Goal: Task Accomplishment & Management: Manage account settings

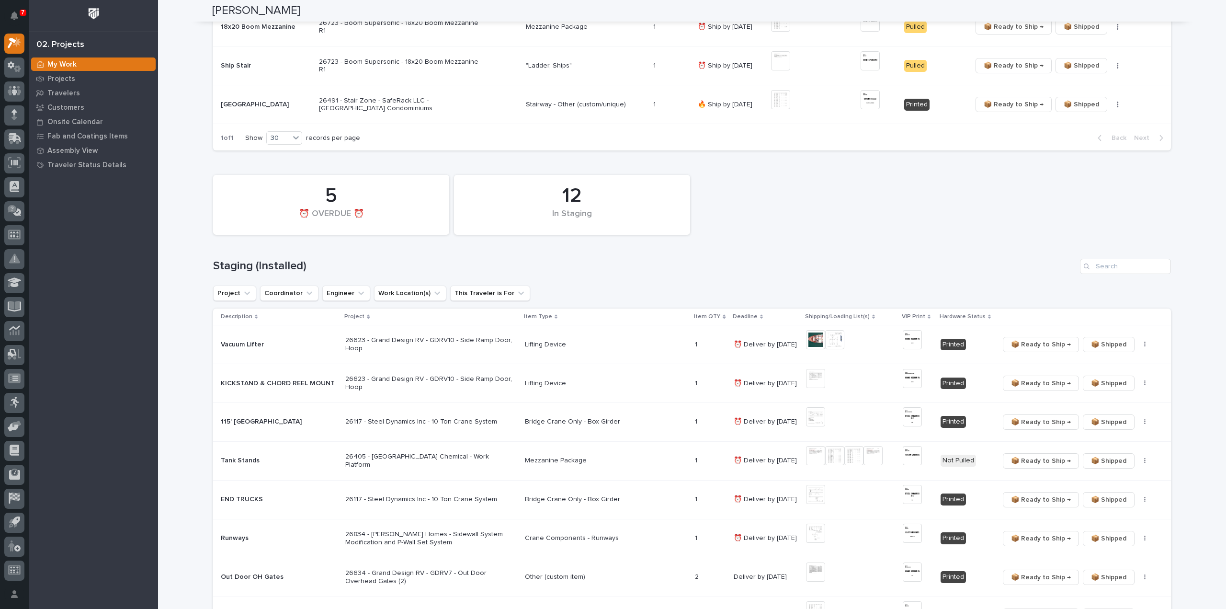
scroll to position [383, 0]
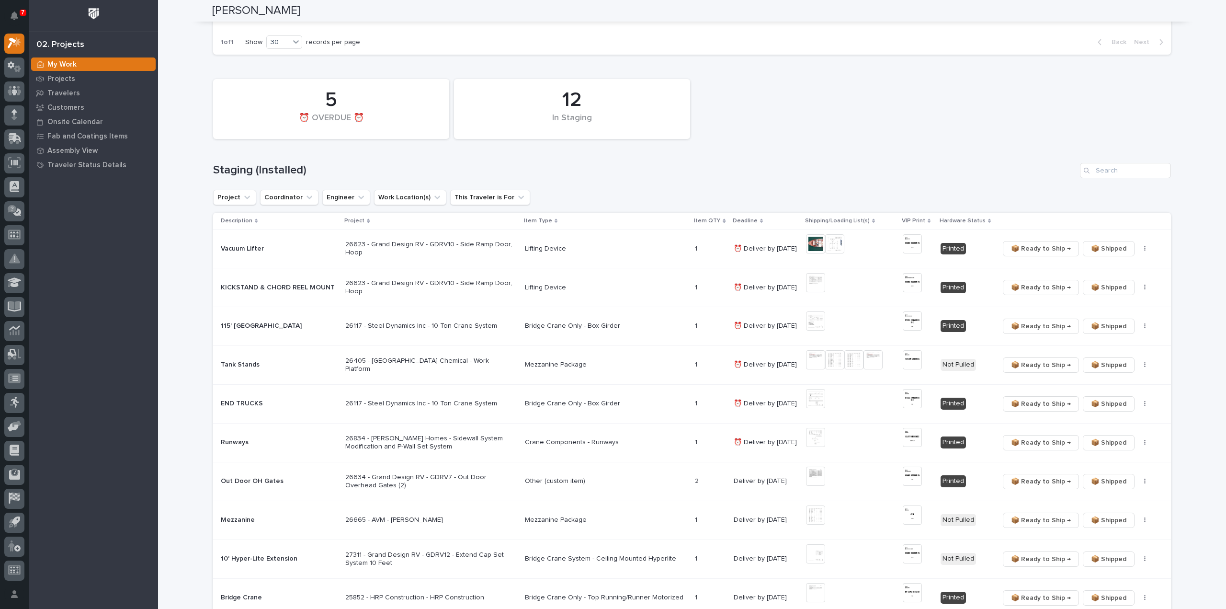
click at [426, 362] on p "26405 - [GEOGRAPHIC_DATA] Chemical - Work Platform" at bounding box center [429, 365] width 168 height 16
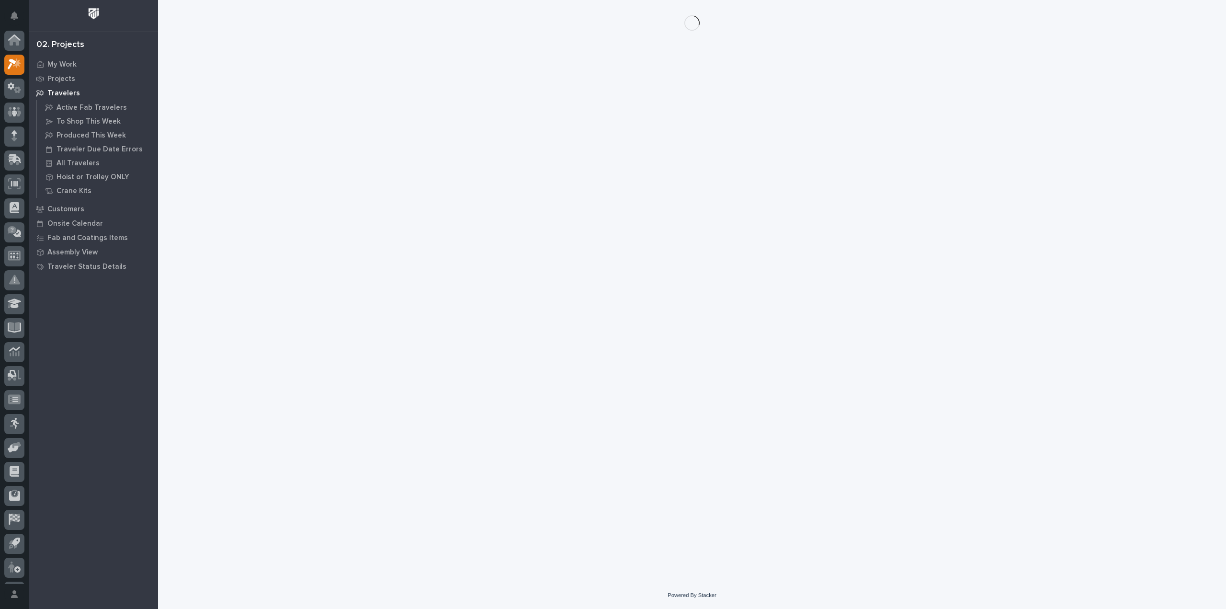
scroll to position [21, 0]
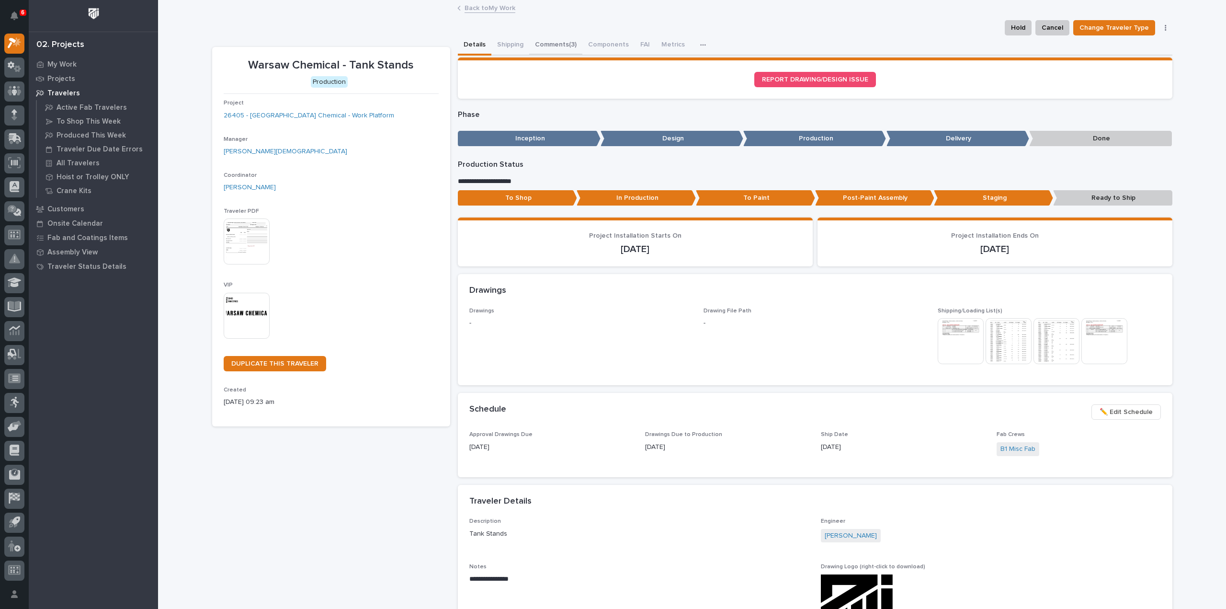
click at [558, 44] on button "Comments (3)" at bounding box center [555, 45] width 53 height 20
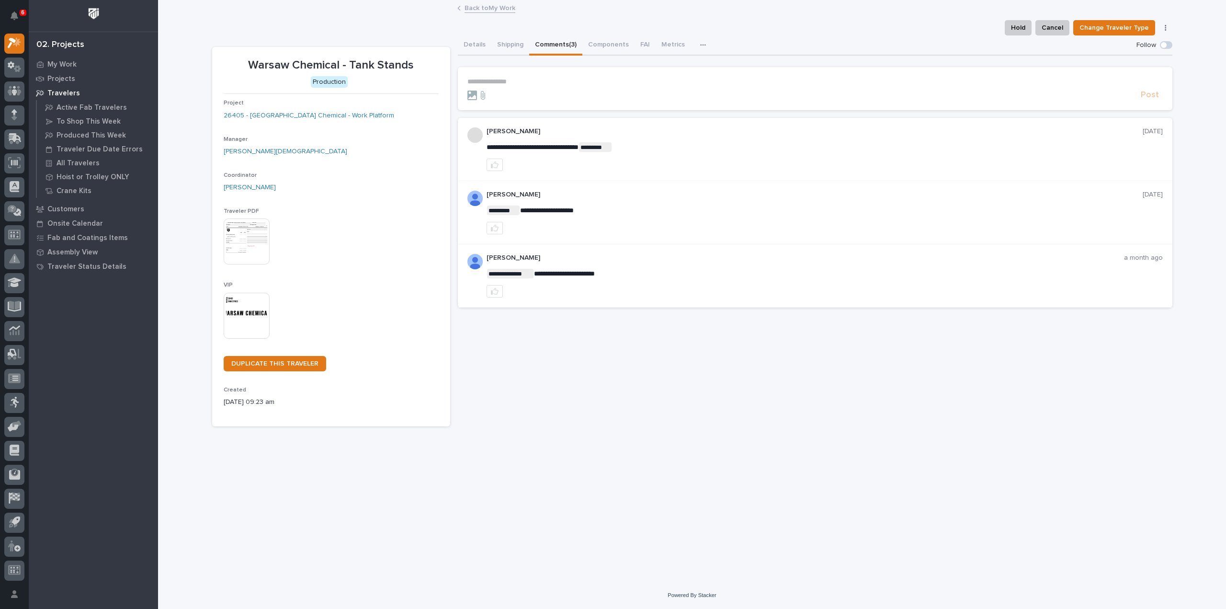
click at [538, 81] on p "**********" at bounding box center [814, 82] width 695 height 8
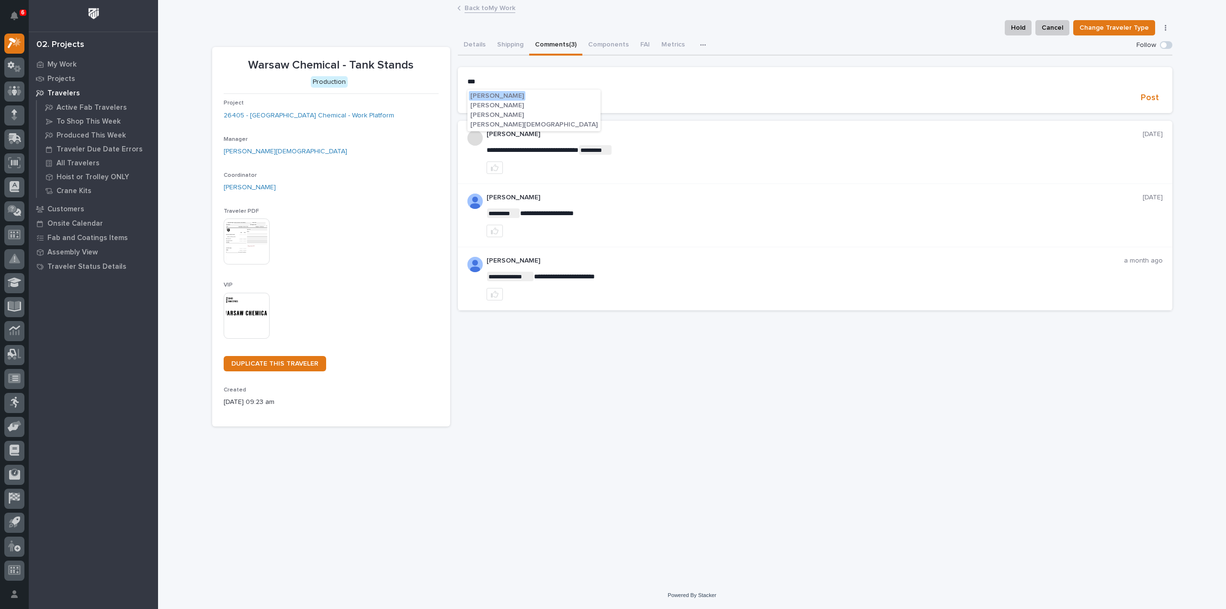
click at [499, 125] on button "Zach Gay" at bounding box center [534, 125] width 130 height 10
click at [530, 85] on p "﻿ * ******** ﻿ ﻿" at bounding box center [814, 83] width 695 height 10
click at [526, 100] on button "Spenser Yoder" at bounding box center [532, 96] width 57 height 10
click at [559, 83] on p "**********" at bounding box center [814, 83] width 695 height 10
click at [1147, 98] on span "Post" at bounding box center [1150, 99] width 18 height 11
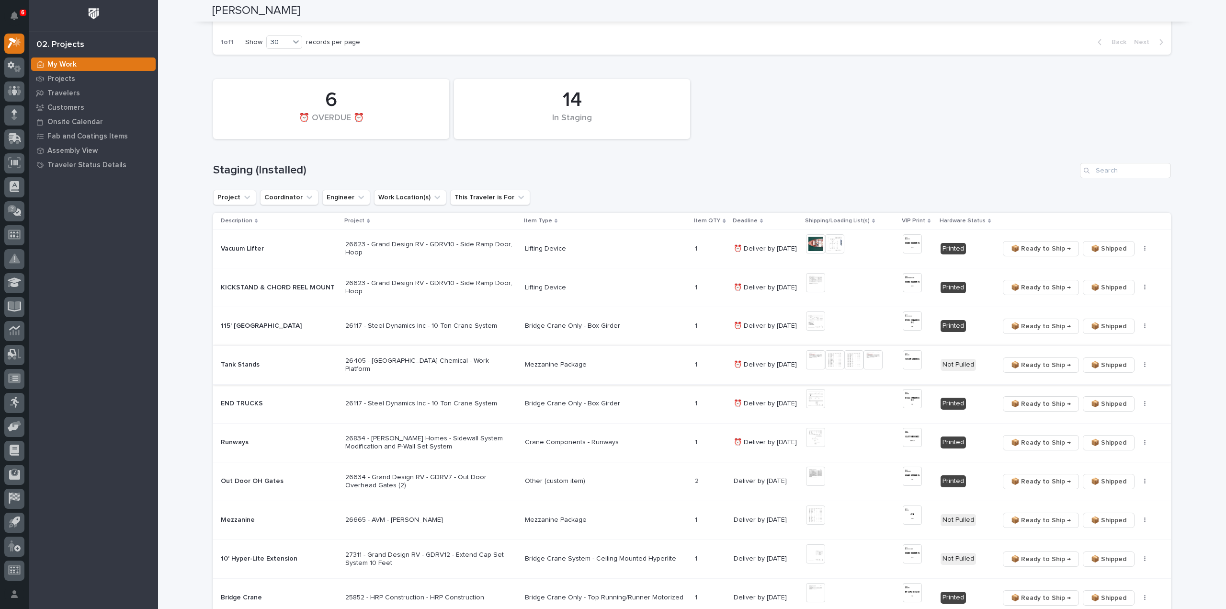
scroll to position [383, 0]
click at [813, 365] on img at bounding box center [815, 359] width 19 height 19
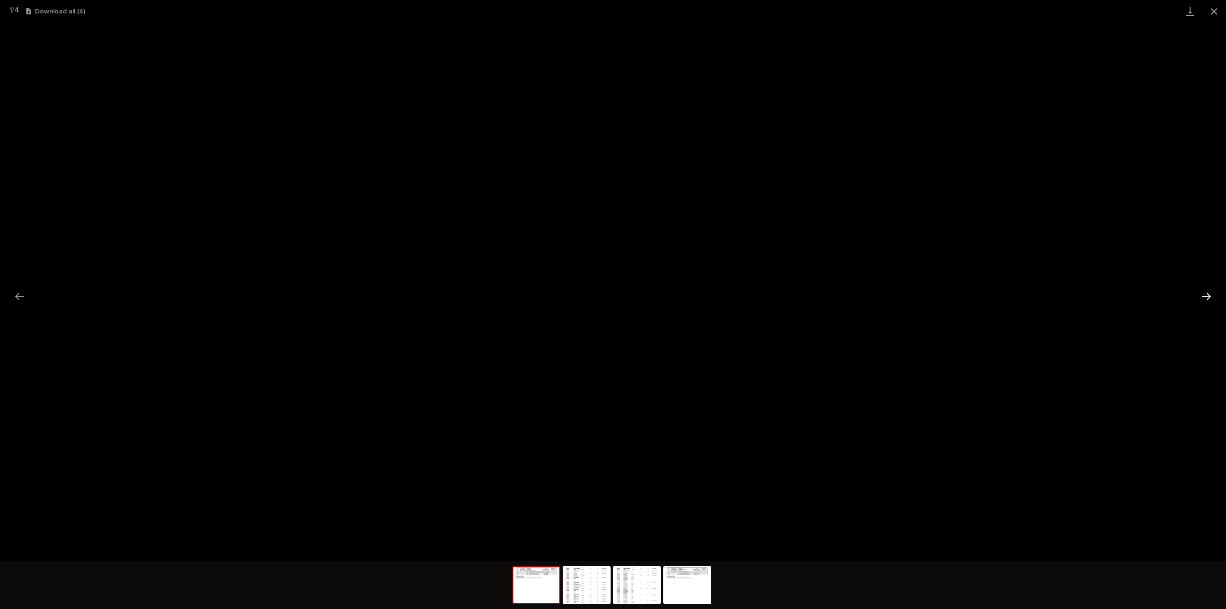
click at [1205, 296] on button "Next slide" at bounding box center [1206, 296] width 20 height 19
click at [1213, 11] on button "Close gallery" at bounding box center [1214, 11] width 24 height 23
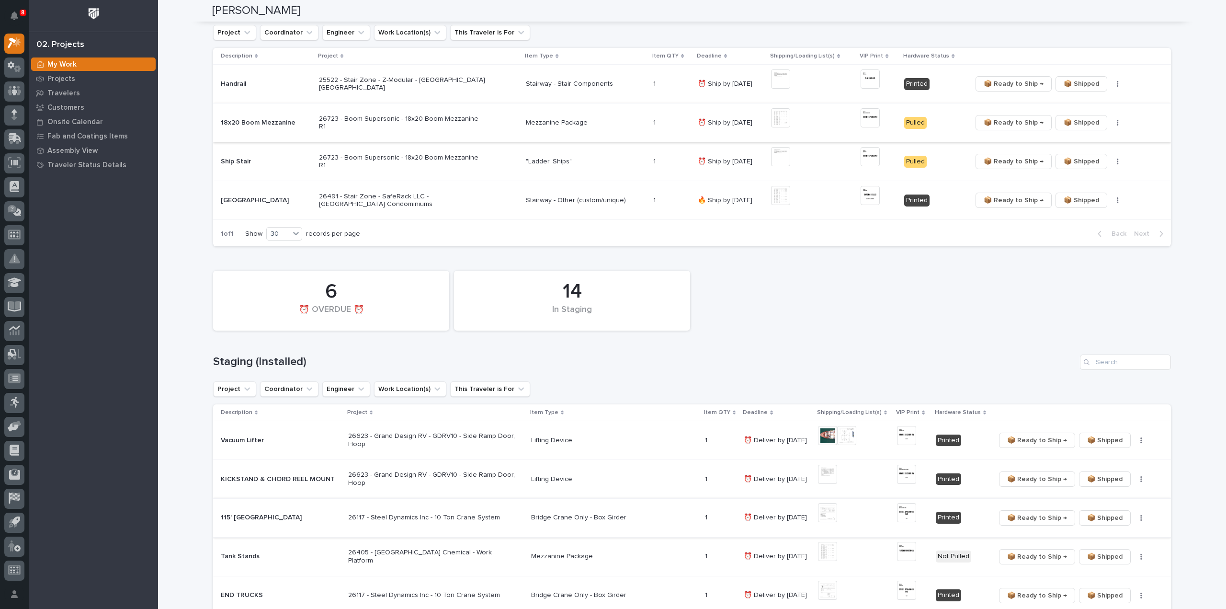
scroll to position [287, 0]
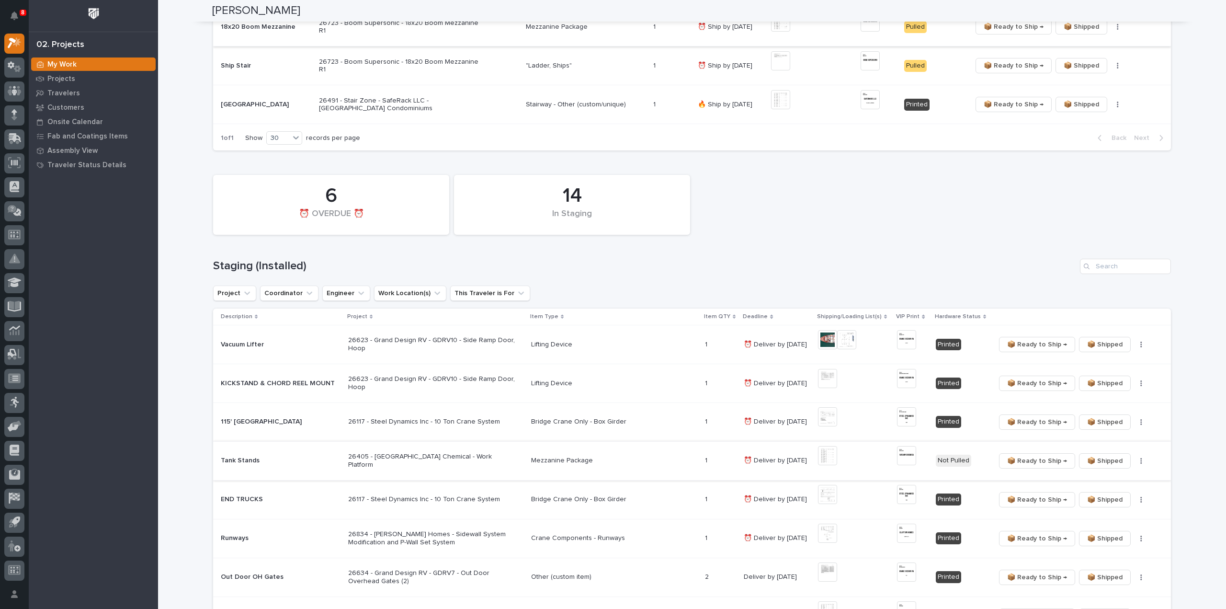
click at [910, 456] on img at bounding box center [906, 455] width 19 height 19
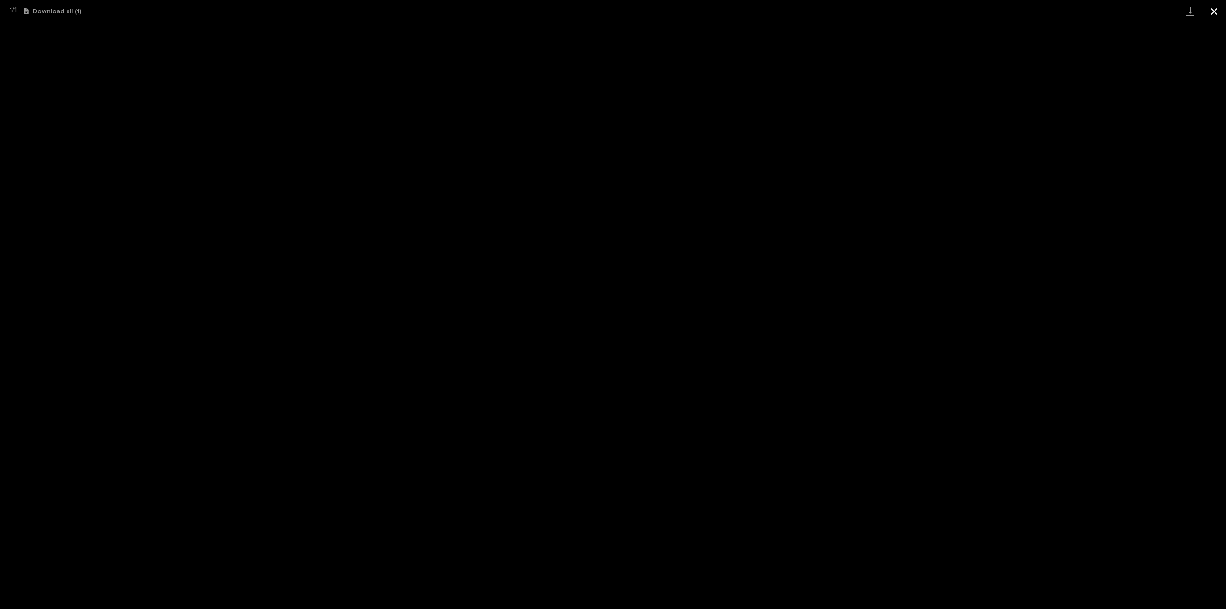
click at [1213, 13] on button "Close gallery" at bounding box center [1214, 11] width 24 height 23
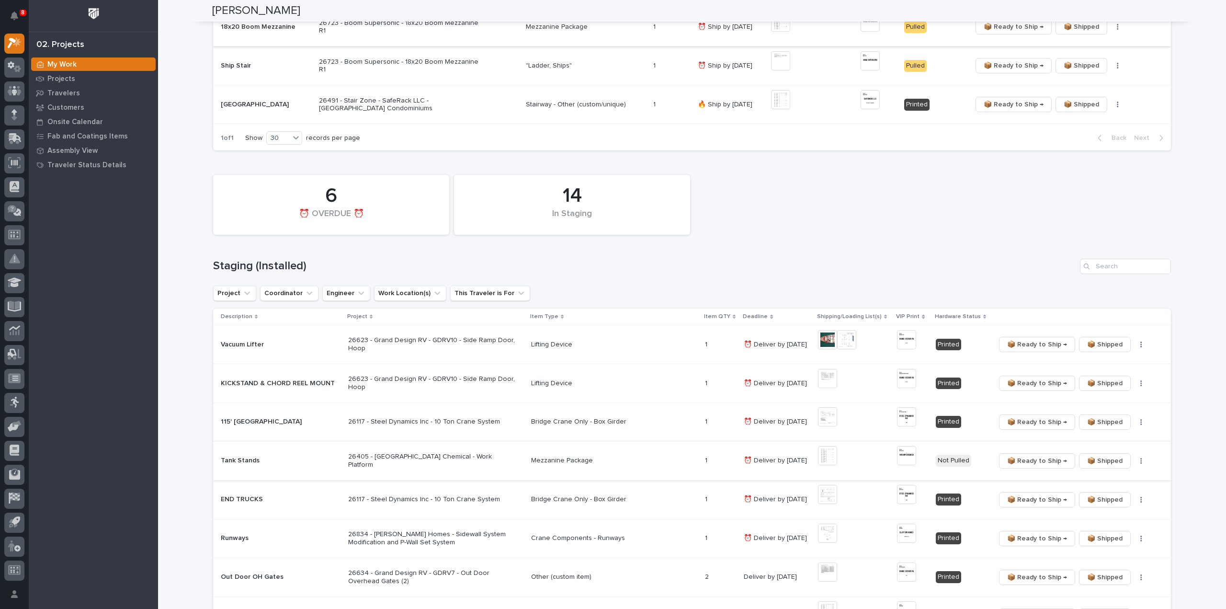
click at [829, 460] on img at bounding box center [827, 455] width 19 height 19
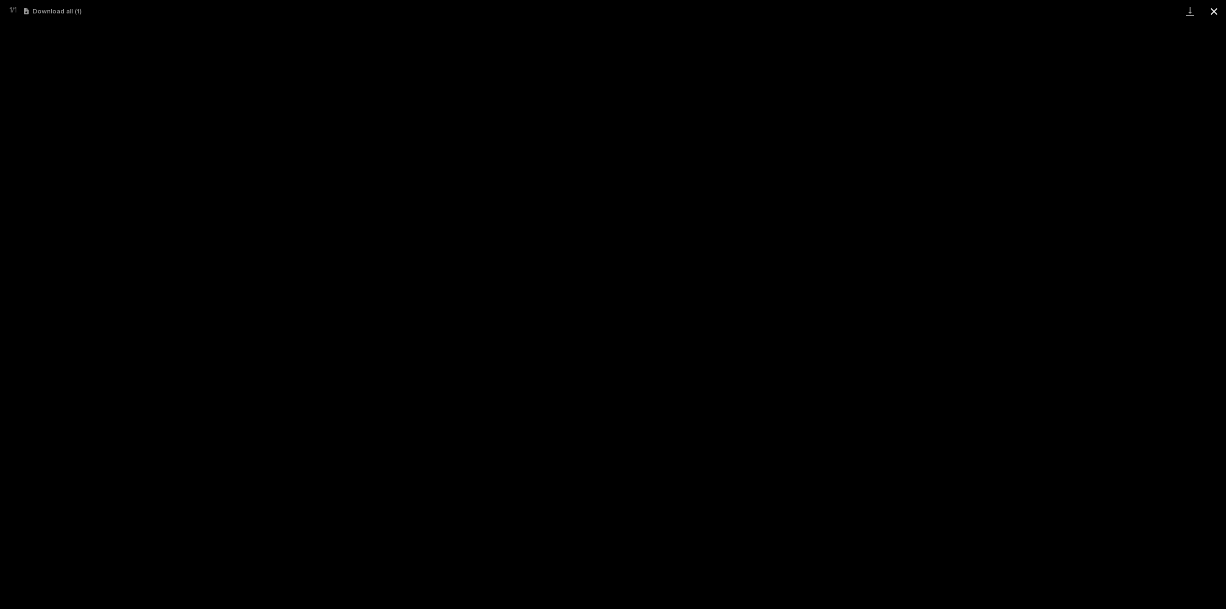
click at [1210, 13] on button "Close gallery" at bounding box center [1214, 11] width 24 height 23
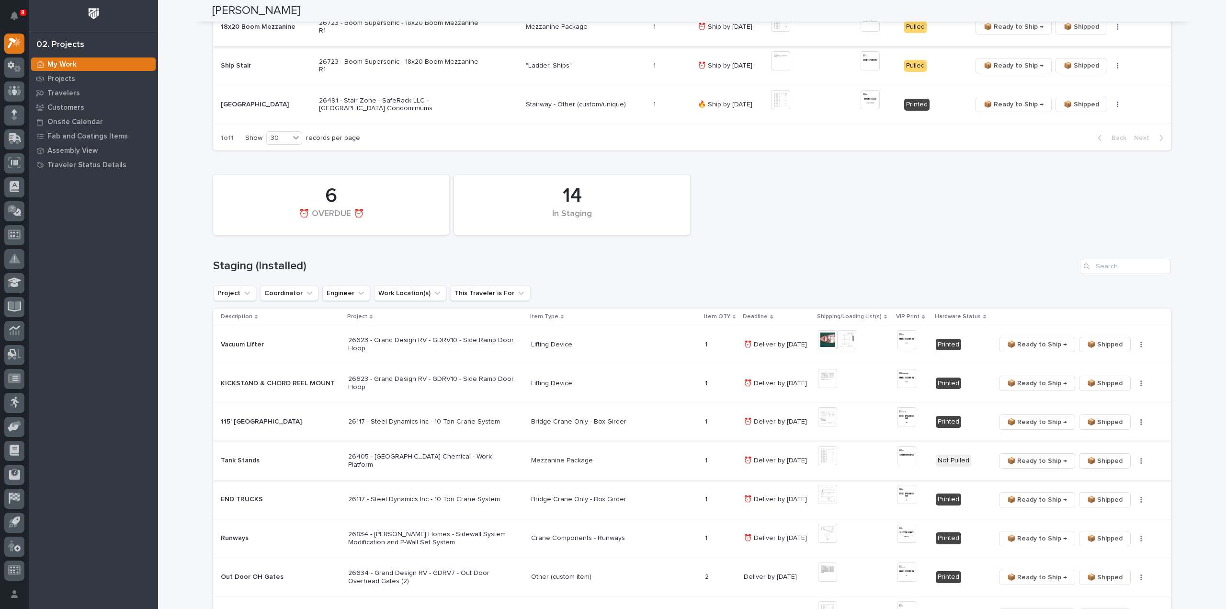
click at [1134, 461] on button "button" at bounding box center [1140, 460] width 13 height 7
click at [1103, 496] on span "🔩 Hardware" at bounding box center [1102, 493] width 40 height 11
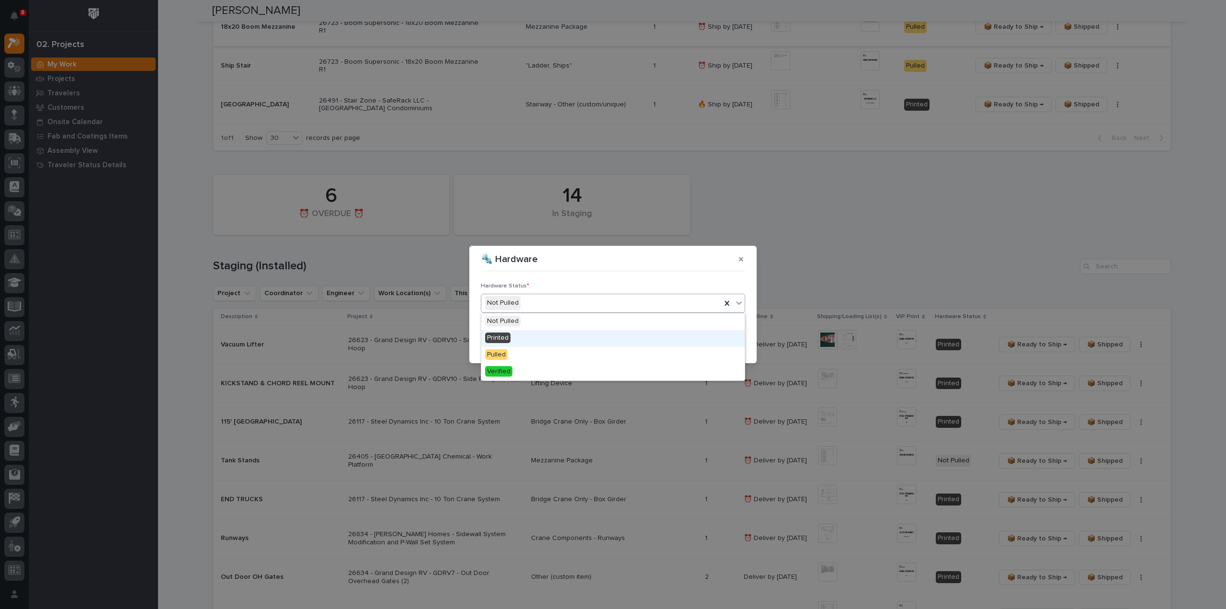
click at [525, 337] on div "Printed" at bounding box center [612, 338] width 263 height 17
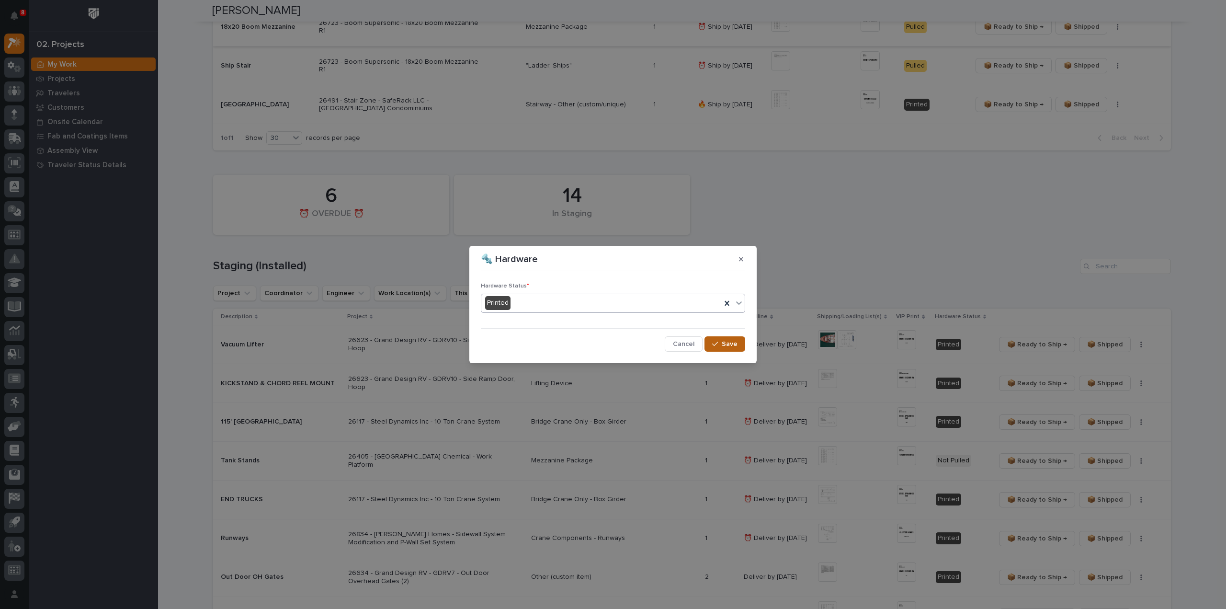
click at [718, 346] on icon "button" at bounding box center [715, 343] width 6 height 7
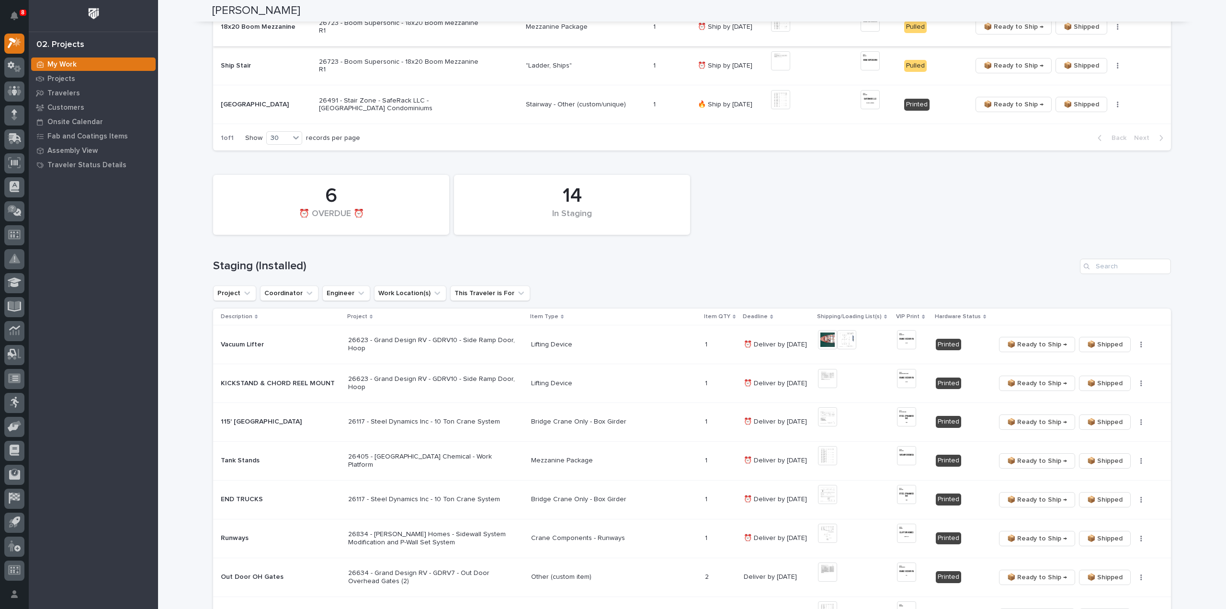
click at [856, 249] on div "14 In Staging 6 ⏰ OVERDUE ⏰ Staging (Installed) Project Coordinator Engineer Wo…" at bounding box center [692, 532] width 958 height 724
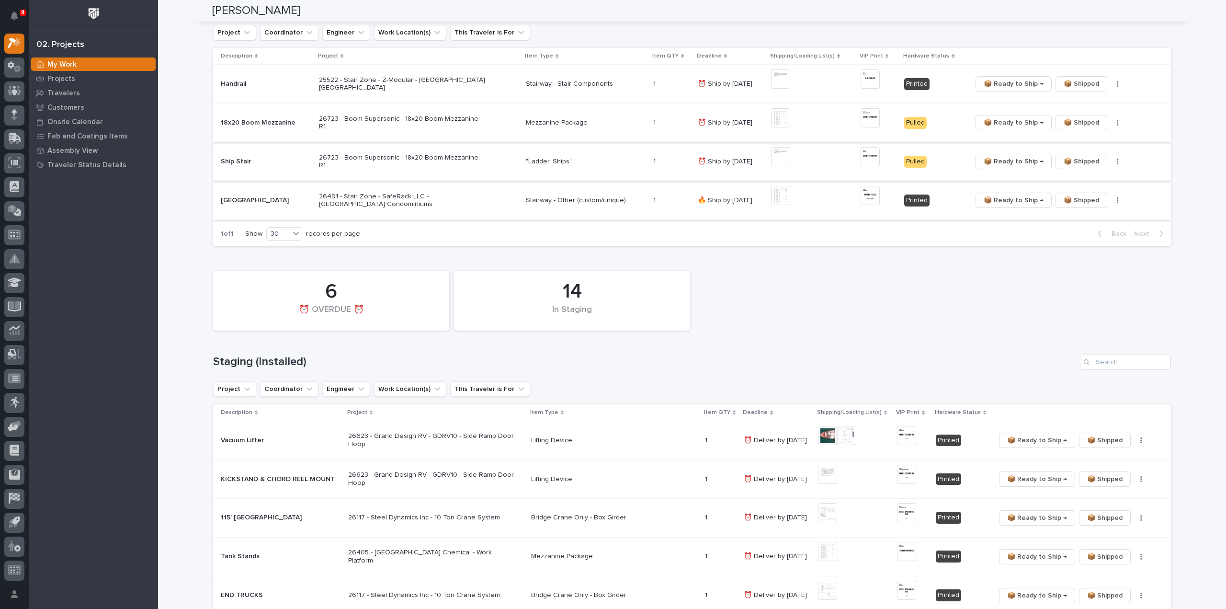
click at [871, 158] on img at bounding box center [869, 156] width 19 height 19
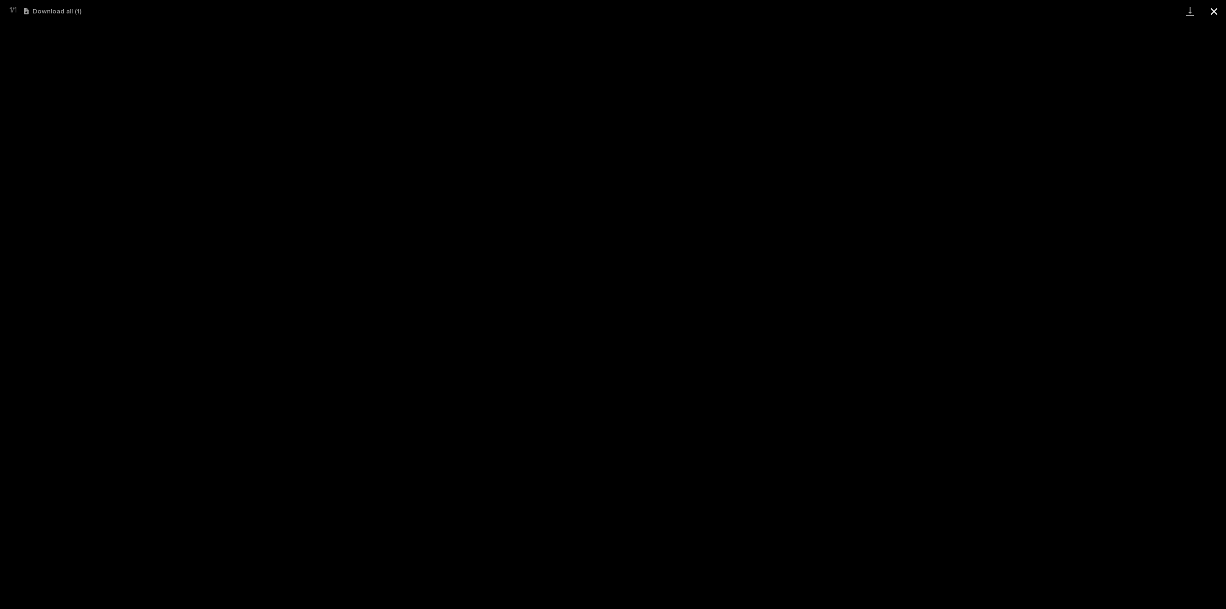
click at [1215, 11] on button "Close gallery" at bounding box center [1214, 11] width 24 height 23
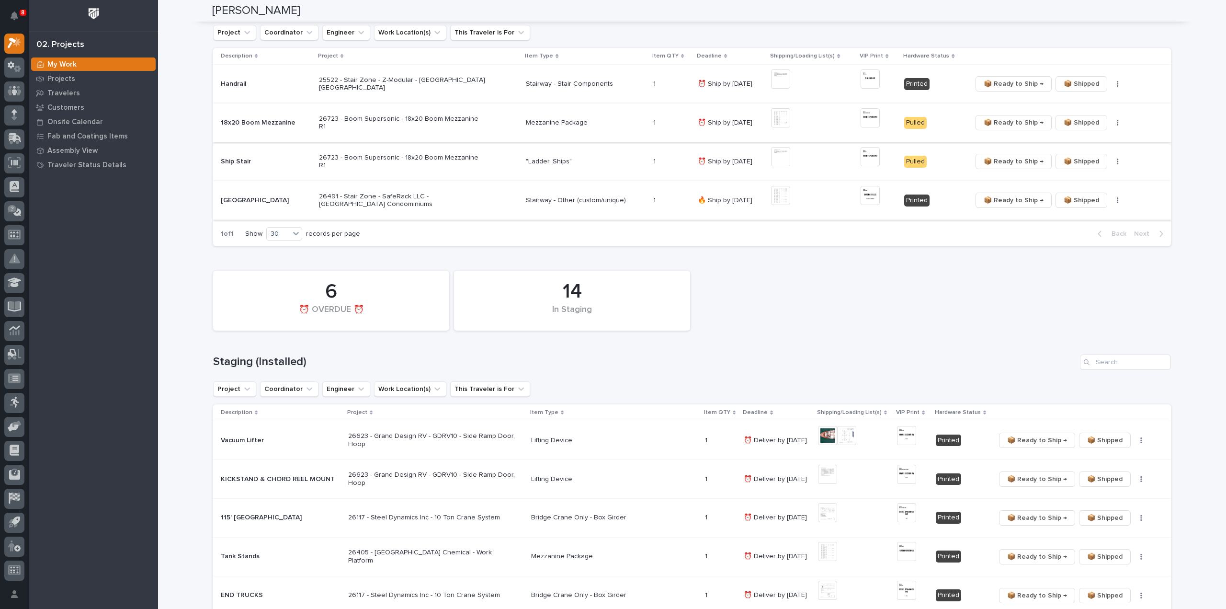
click at [1005, 123] on span "📦 Ready to Ship →" at bounding box center [1014, 122] width 60 height 11
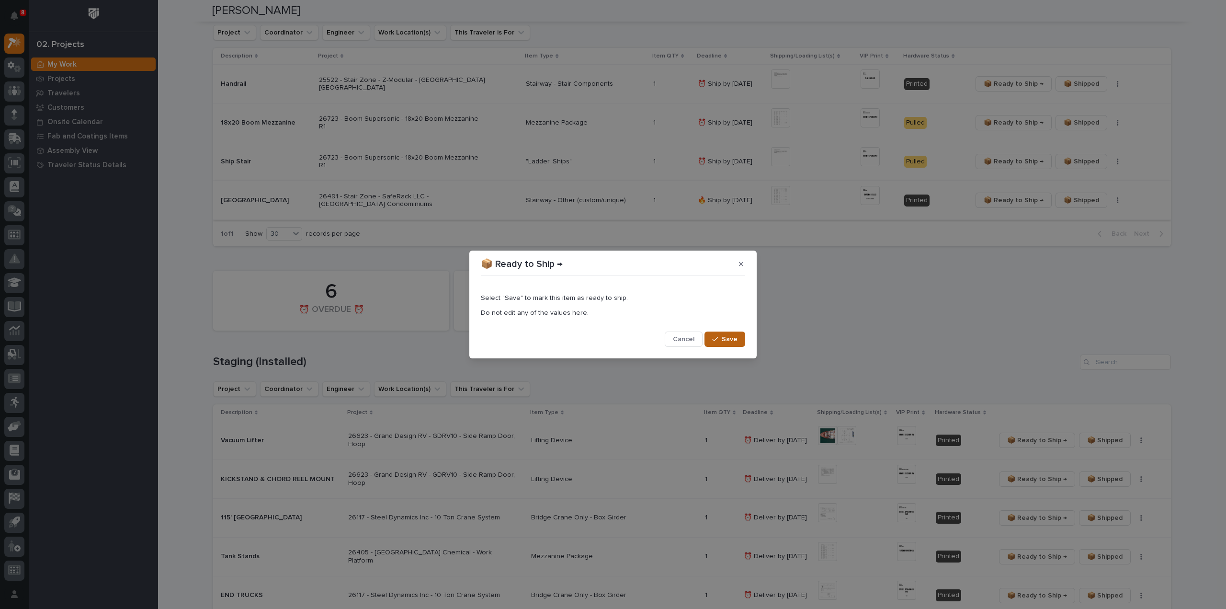
click at [725, 341] on span "Save" at bounding box center [730, 339] width 16 height 9
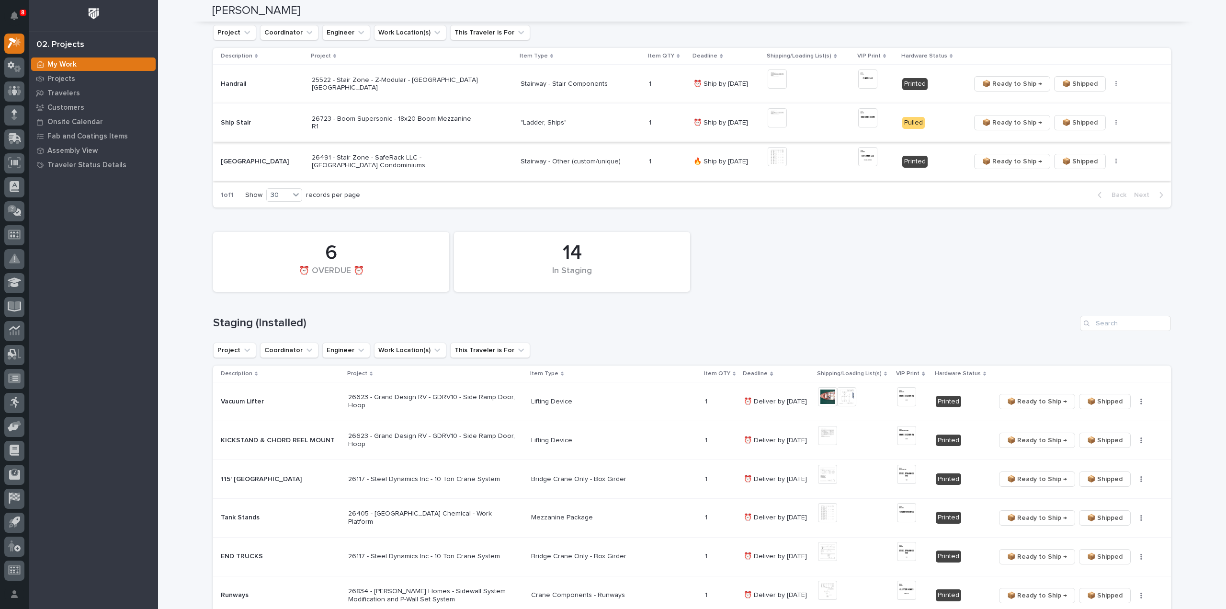
click at [991, 121] on span "📦 Ready to Ship →" at bounding box center [1012, 122] width 60 height 11
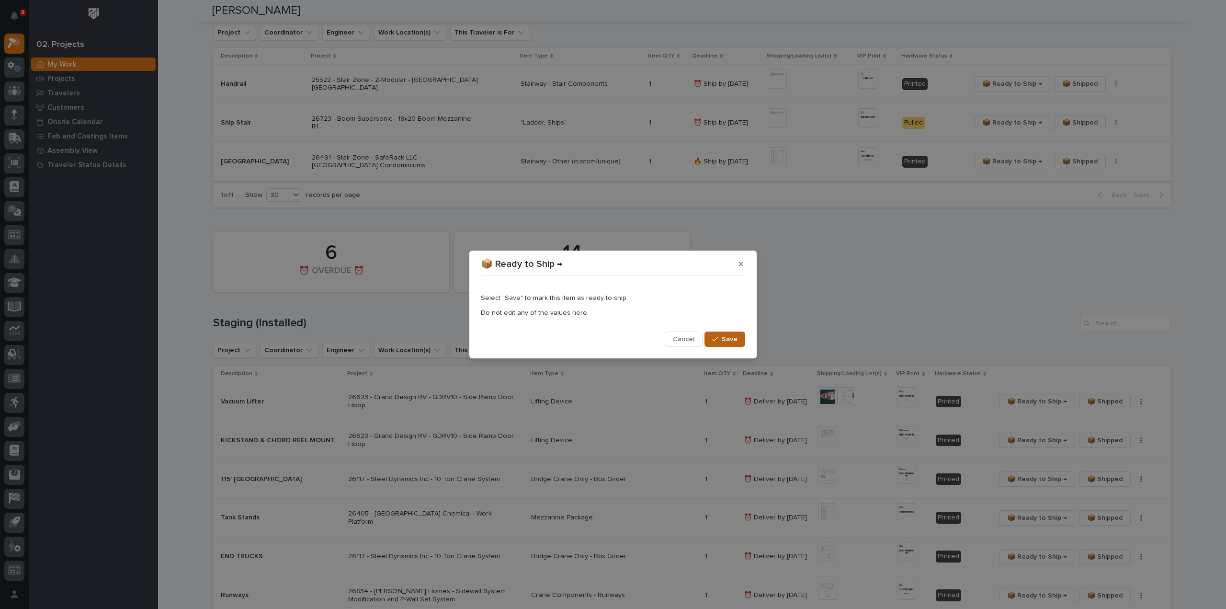
click at [720, 338] on div "button" at bounding box center [717, 339] width 10 height 7
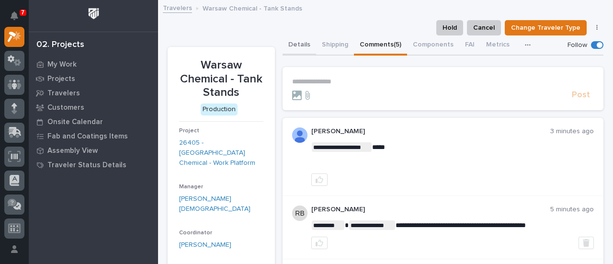
click at [299, 45] on button "Details" at bounding box center [300, 45] width 34 height 20
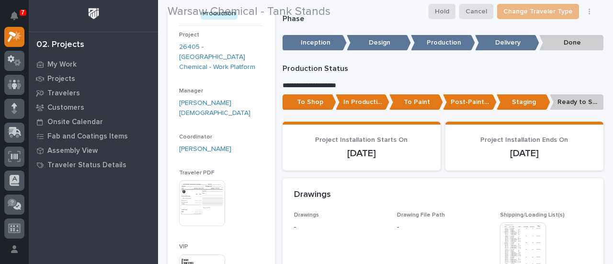
scroll to position [287, 0]
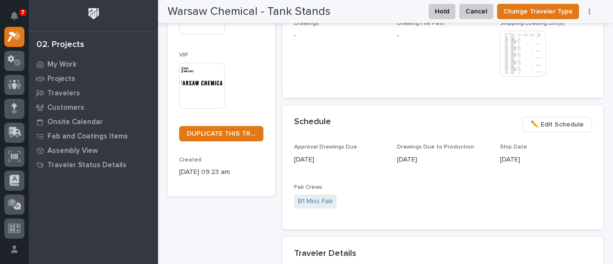
click at [521, 77] on img at bounding box center [523, 54] width 46 height 46
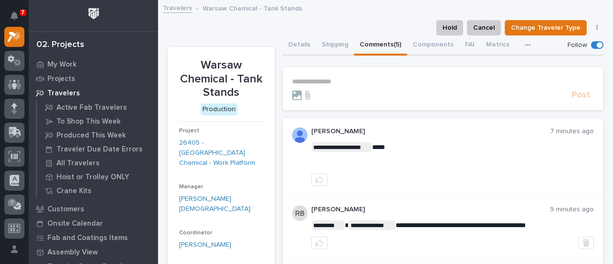
click at [337, 83] on p "**********" at bounding box center [443, 82] width 302 height 8
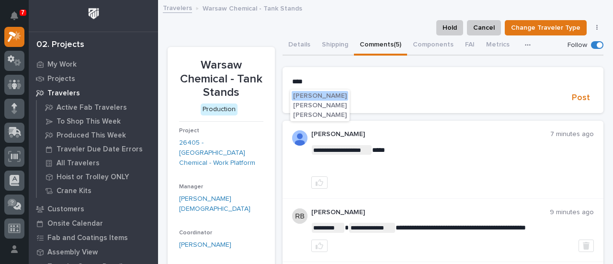
click at [337, 95] on button "Spenser Yoder" at bounding box center [320, 96] width 57 height 10
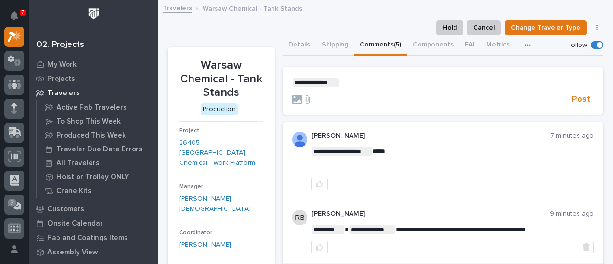
click at [340, 91] on form "**********" at bounding box center [443, 92] width 302 height 28
click at [347, 82] on p "**********" at bounding box center [443, 83] width 302 height 10
click at [575, 99] on span "Post" at bounding box center [581, 99] width 18 height 11
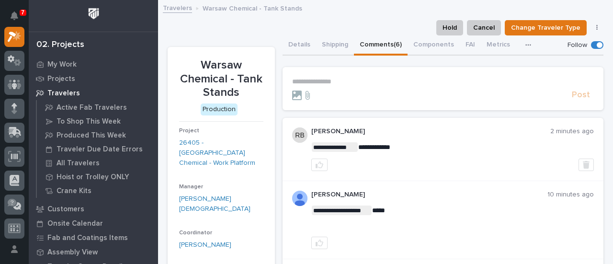
drag, startPoint x: 302, startPoint y: 44, endPoint x: 283, endPoint y: 1, distance: 46.7
click at [302, 44] on button "Details" at bounding box center [300, 45] width 34 height 20
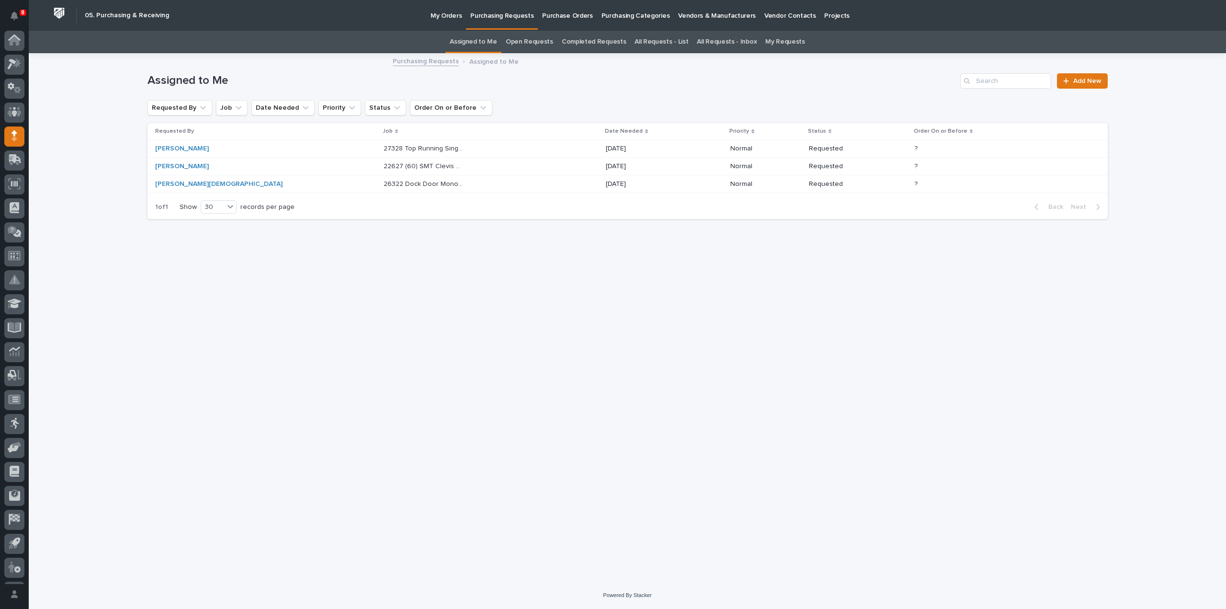
scroll to position [21, 0]
click at [998, 83] on input "Search" at bounding box center [1005, 80] width 91 height 15
type input "26405"
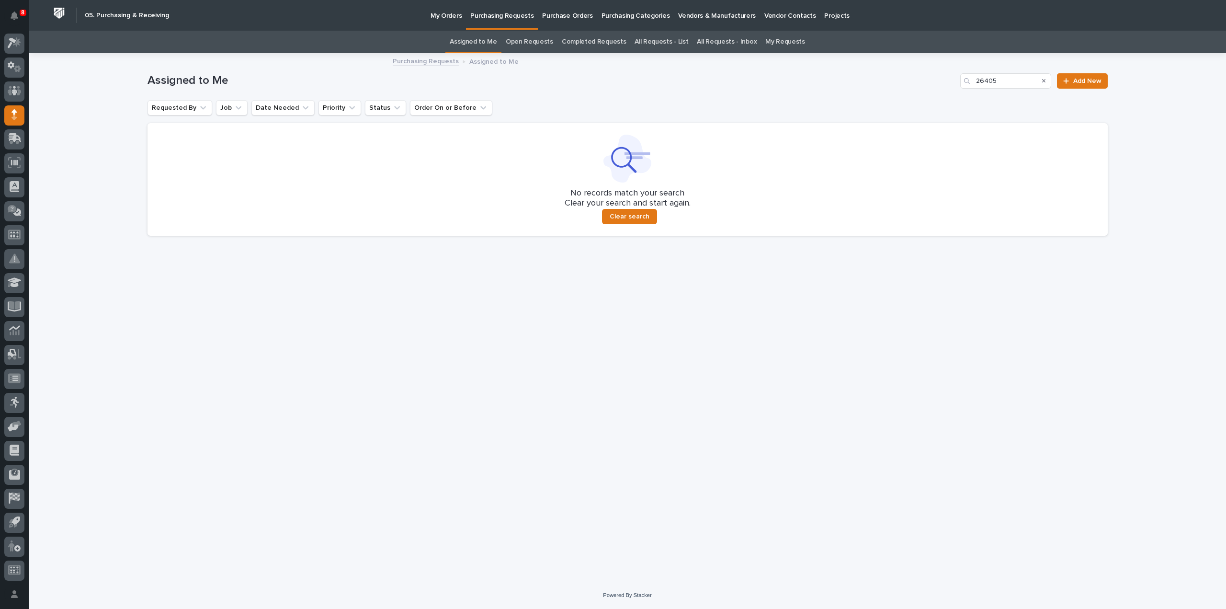
click at [642, 42] on link "All Requests - List" at bounding box center [661, 42] width 54 height 23
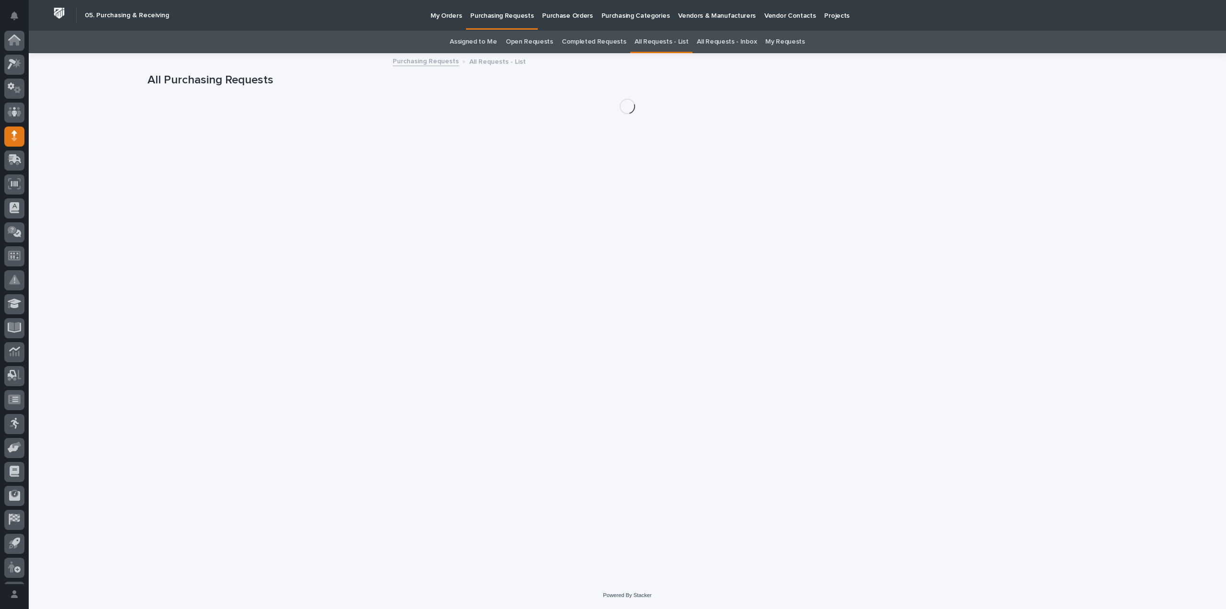
scroll to position [21, 0]
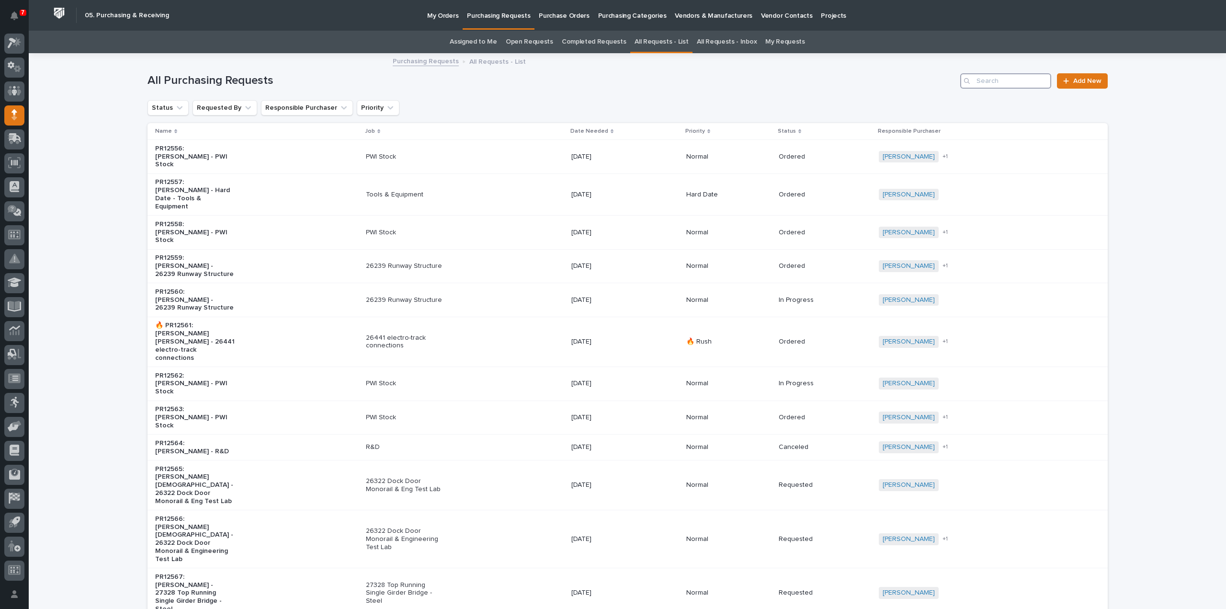
click at [1035, 80] on input "Search" at bounding box center [1005, 80] width 91 height 15
type input "26405"
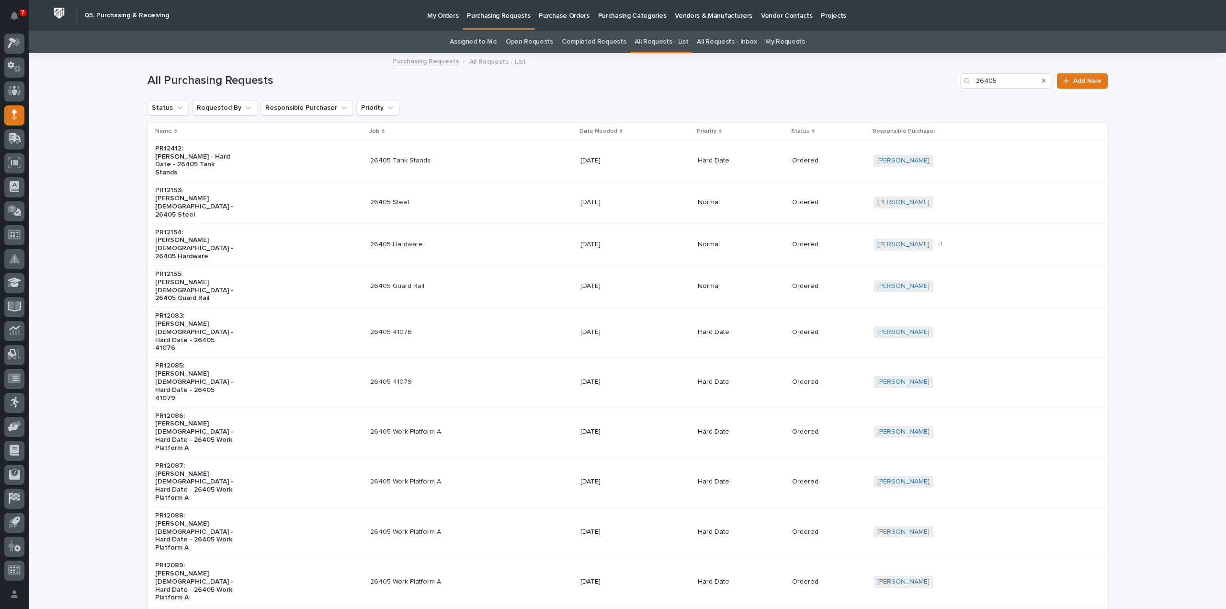
click at [397, 240] on p "26405 Hardware" at bounding box center [410, 244] width 80 height 8
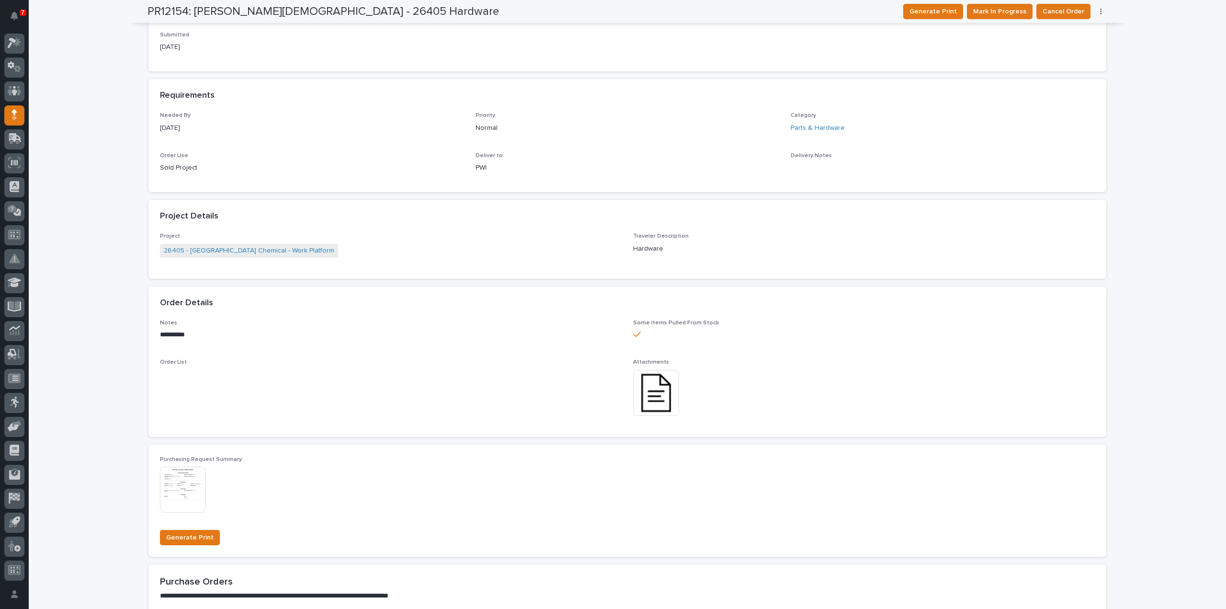
scroll to position [287, 0]
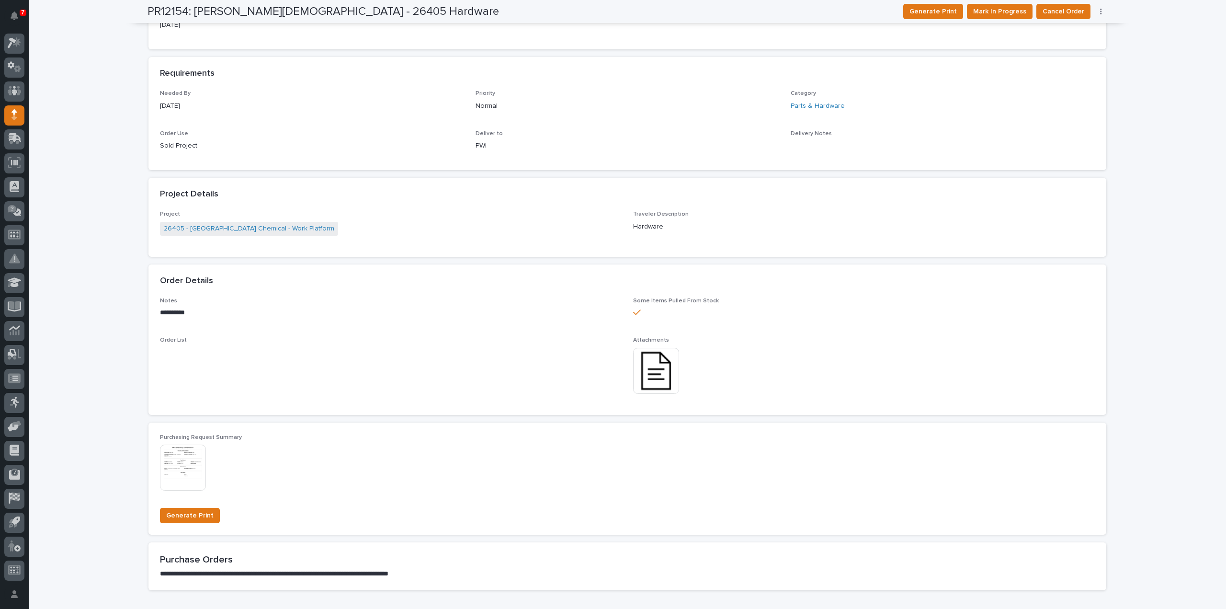
click at [650, 371] on img at bounding box center [656, 371] width 46 height 46
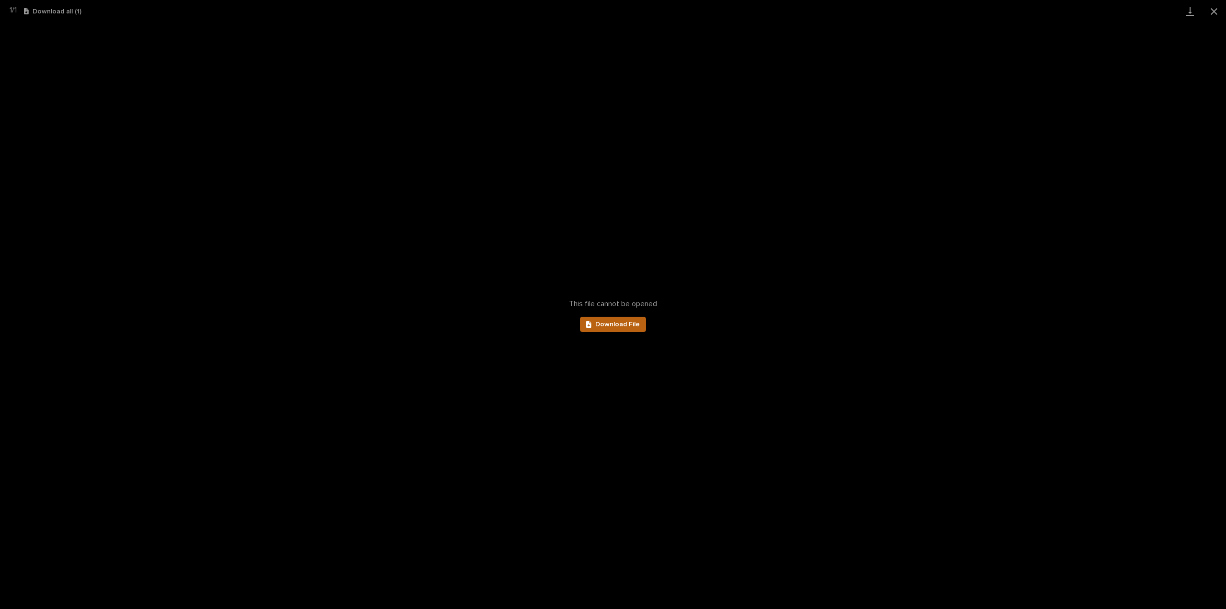
click at [632, 328] on link "Download File" at bounding box center [613, 324] width 66 height 15
click at [1212, 14] on button "Close gallery" at bounding box center [1214, 11] width 24 height 23
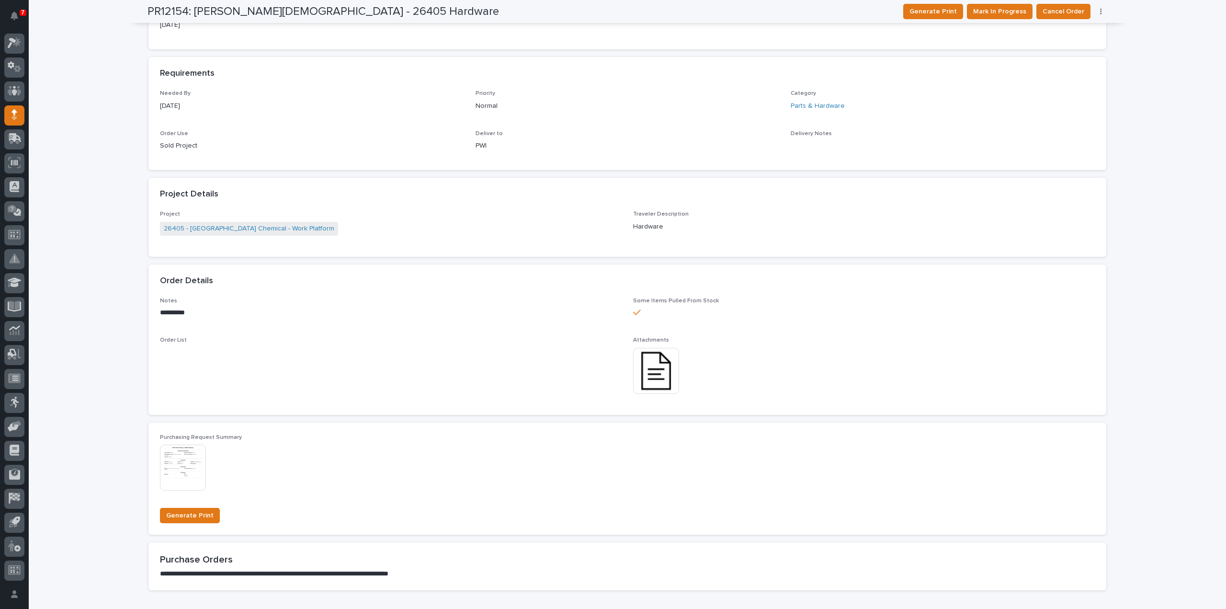
scroll to position [0, 0]
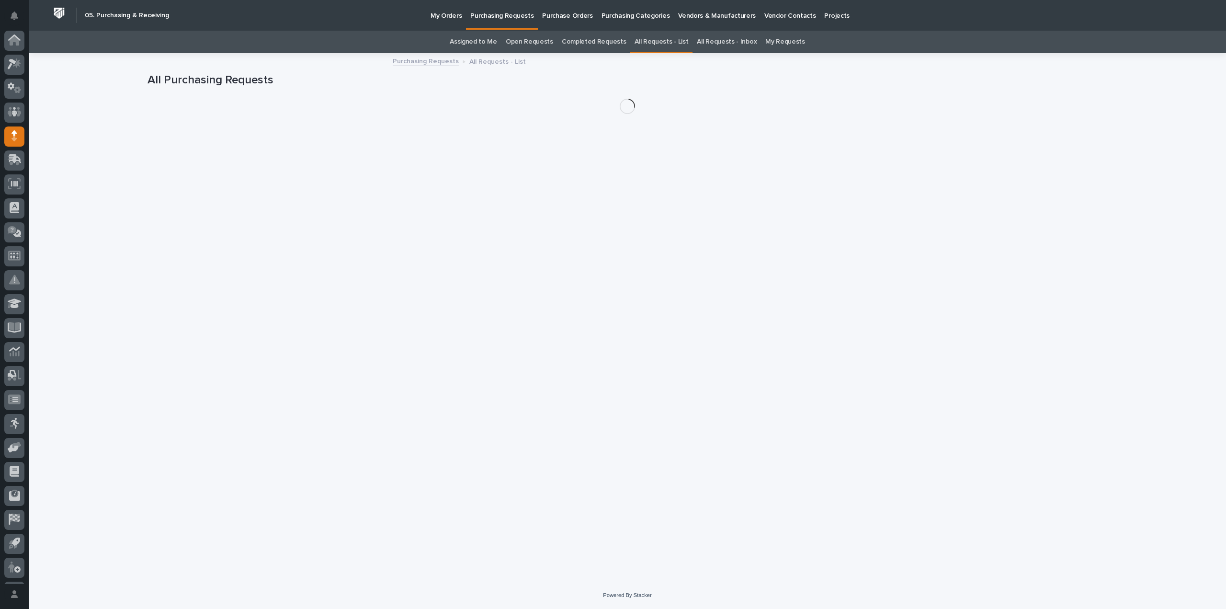
scroll to position [21, 0]
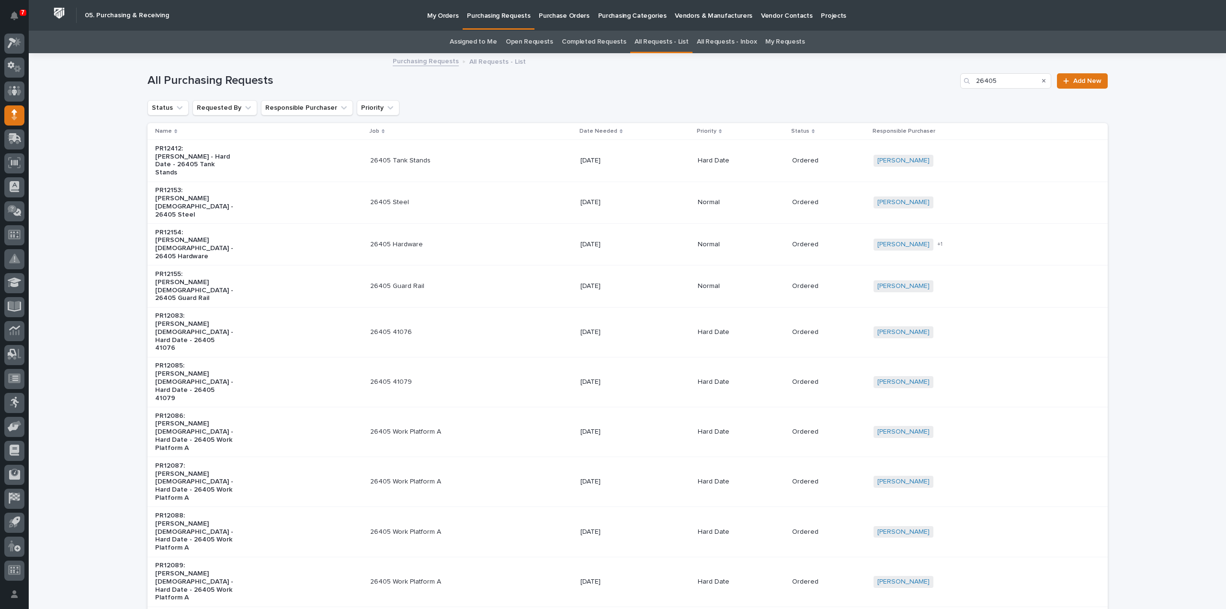
click at [367, 158] on td "26405 Tank Stands" at bounding box center [471, 161] width 210 height 42
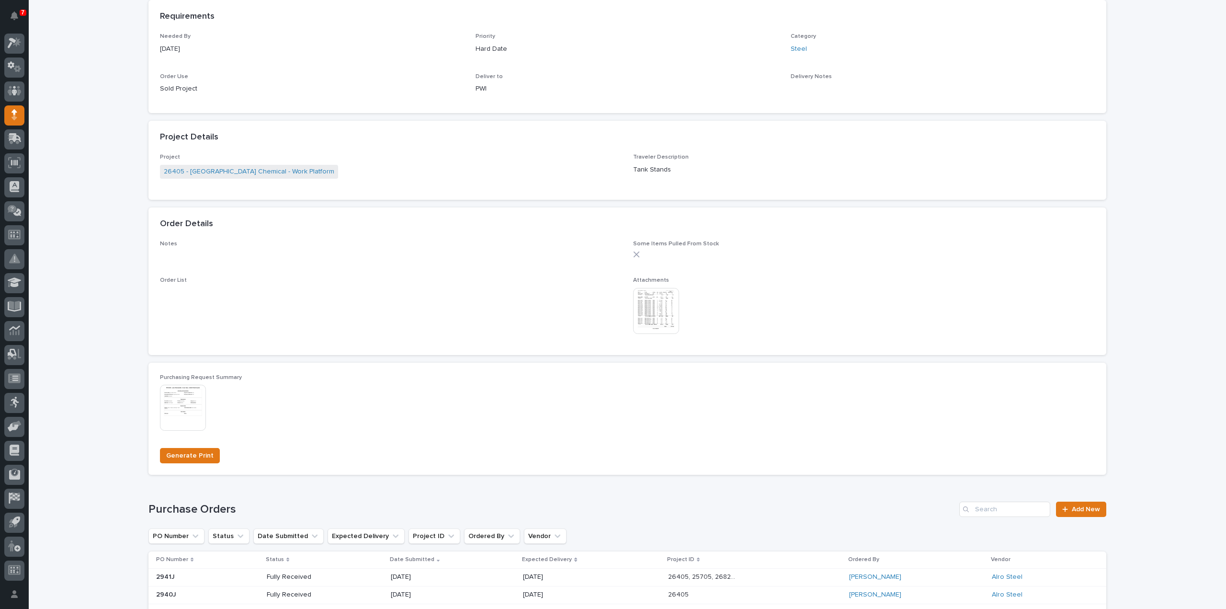
scroll to position [496, 0]
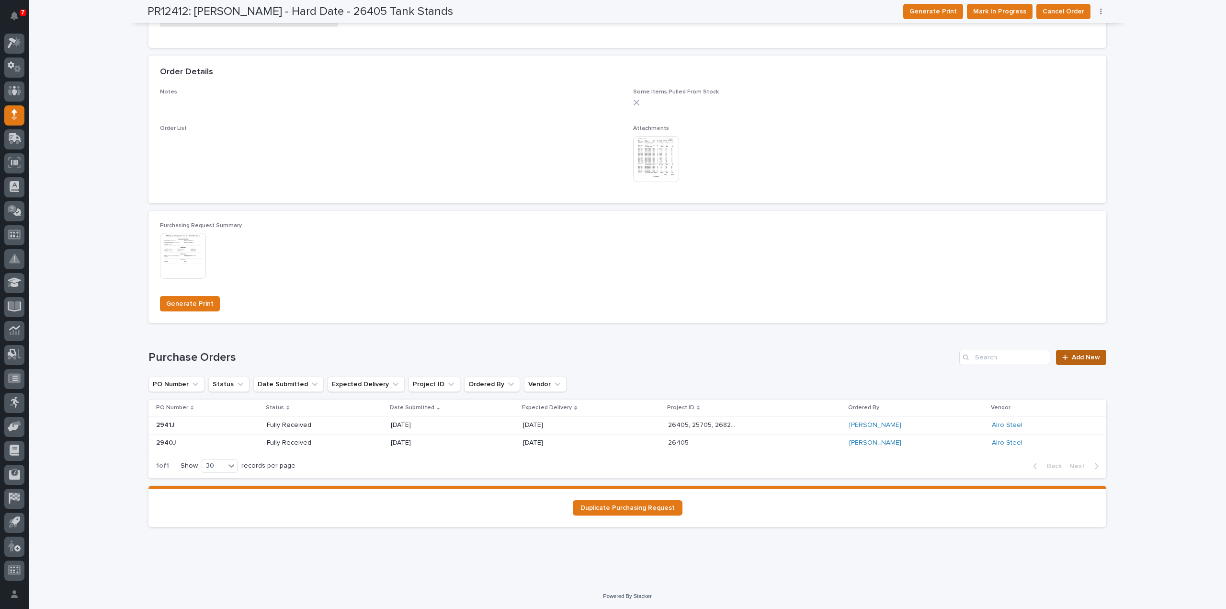
click at [1072, 355] on span "Add New" at bounding box center [1086, 357] width 28 height 7
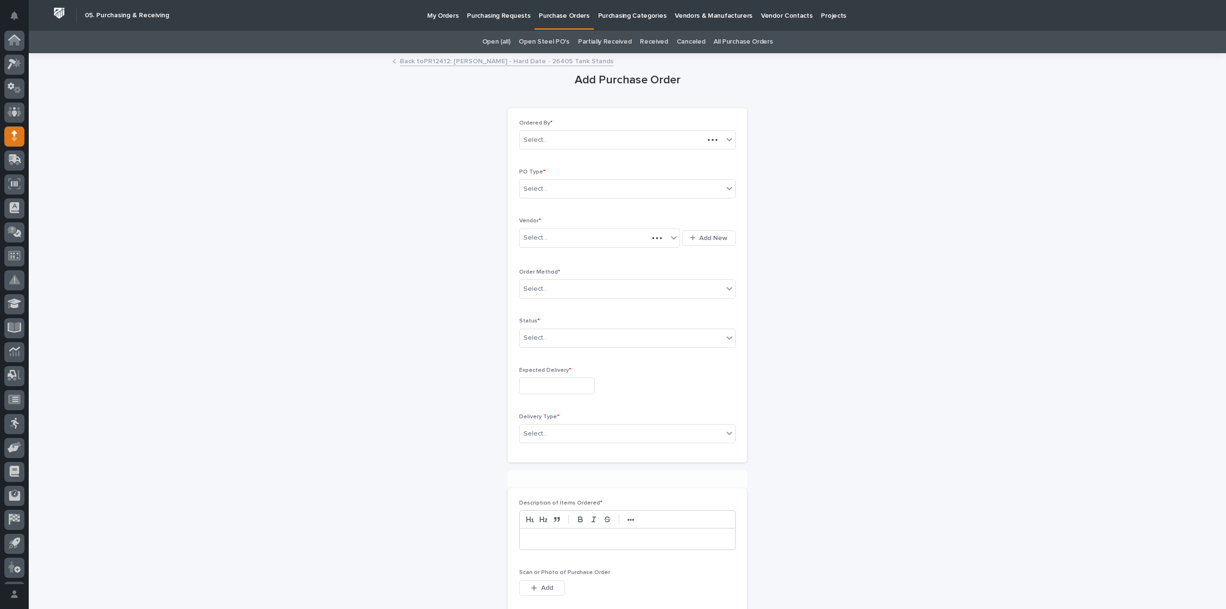
scroll to position [21, 0]
click at [591, 189] on div "Select..." at bounding box center [622, 189] width 204 height 16
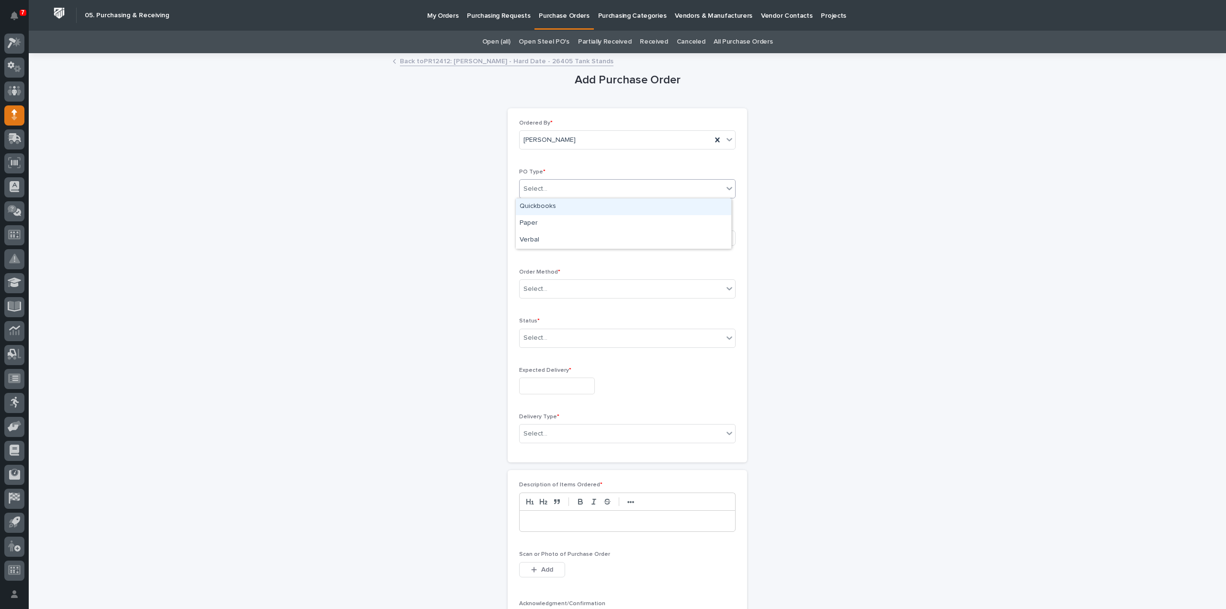
click at [542, 207] on div "Quickbooks" at bounding box center [623, 206] width 215 height 17
click at [540, 236] on div "Select..." at bounding box center [535, 238] width 24 height 10
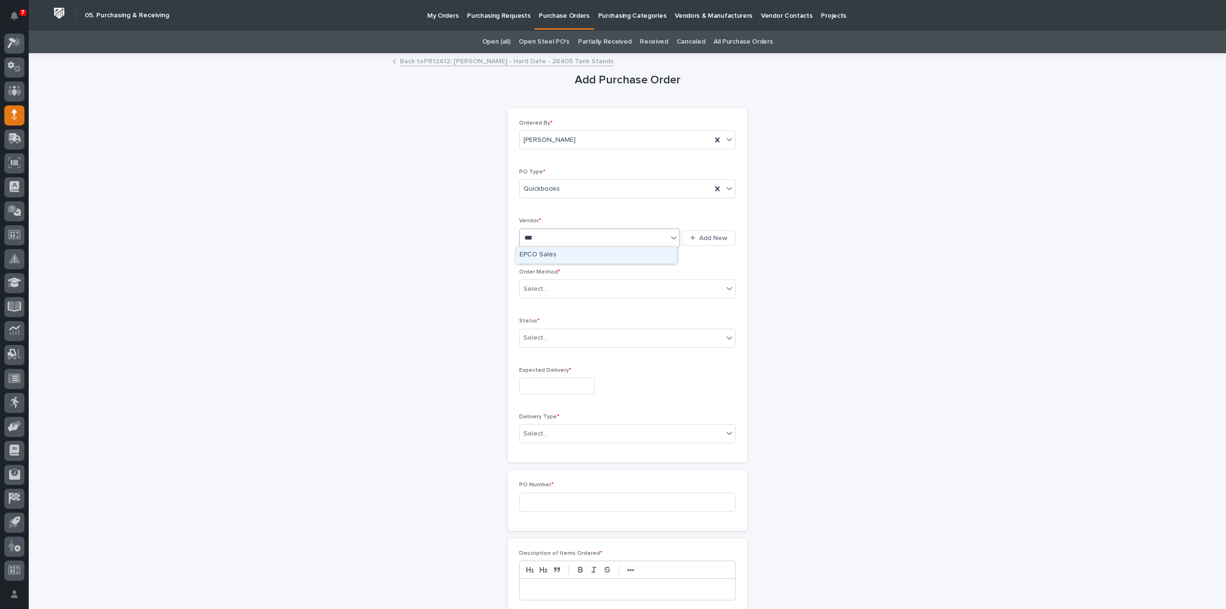
type input "****"
click at [539, 253] on div "EPCO Sales" at bounding box center [596, 255] width 161 height 17
click at [548, 286] on input "text" at bounding box center [548, 289] width 1 height 8
click at [535, 322] on div "Email" at bounding box center [623, 322] width 215 height 17
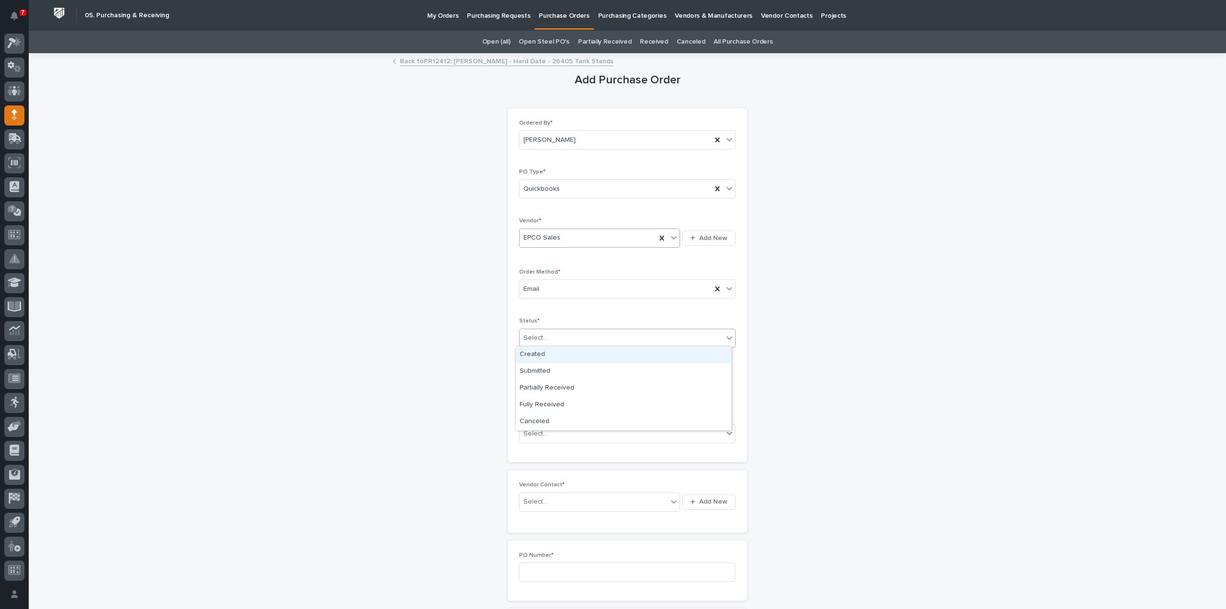
click at [545, 342] on div "Select..." at bounding box center [622, 338] width 204 height 16
click at [536, 370] on div "Submitted" at bounding box center [623, 371] width 215 height 17
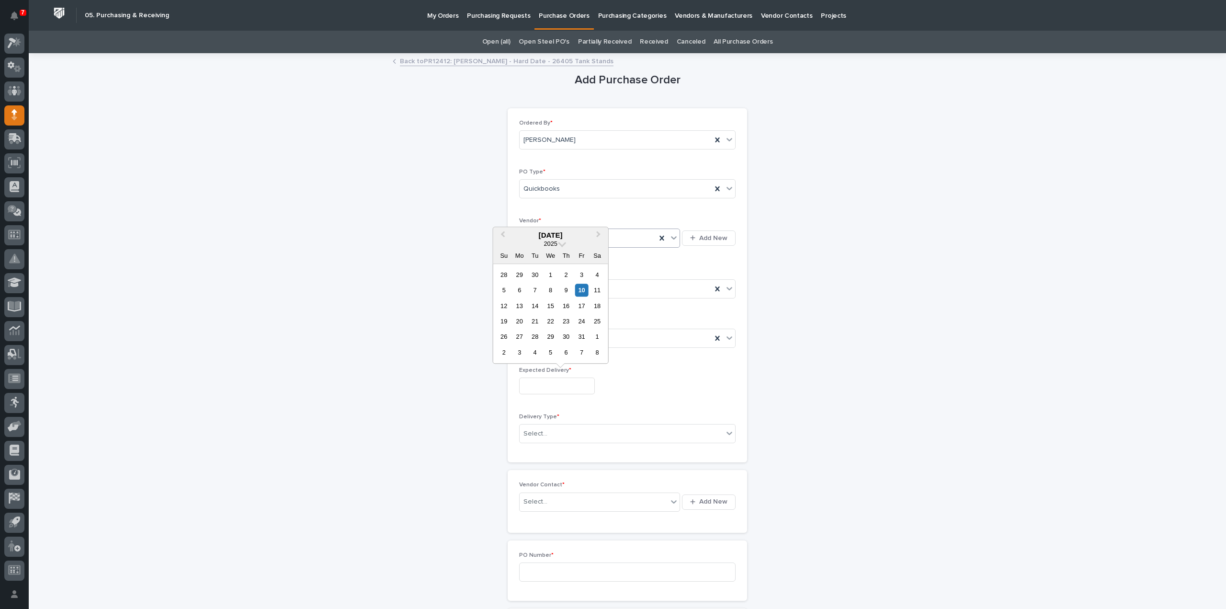
click at [588, 386] on input "text" at bounding box center [557, 385] width 76 height 17
click at [521, 307] on div "13" at bounding box center [519, 305] width 13 height 13
type input "**********"
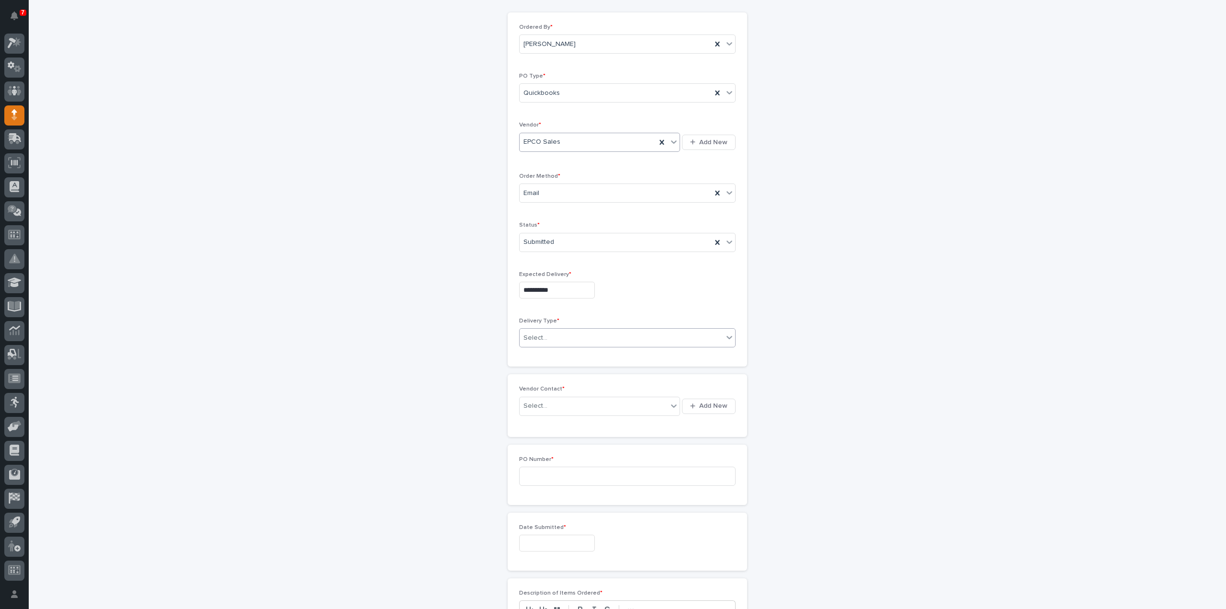
click at [556, 338] on div "Select..." at bounding box center [622, 338] width 204 height 16
click at [548, 350] on div "Deliver to PWI" at bounding box center [623, 353] width 215 height 17
click at [550, 405] on div "Select..." at bounding box center [594, 406] width 148 height 16
type input "*****"
click at [582, 424] on div "EPCO Sales - Keith Schrock" at bounding box center [596, 421] width 161 height 17
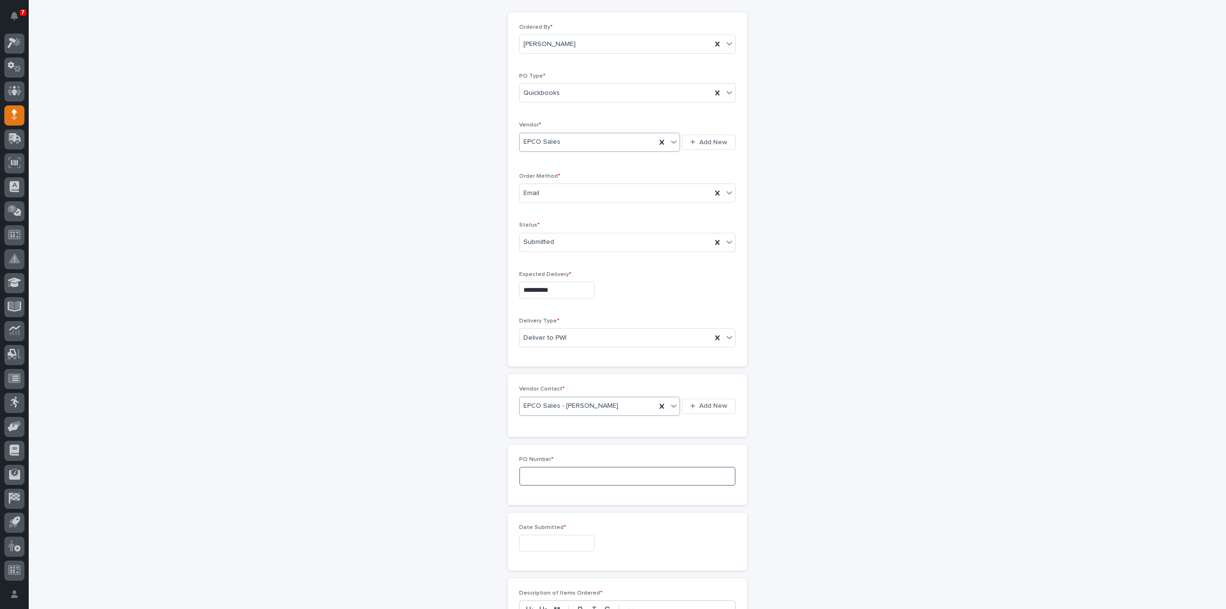
click at [546, 470] on input at bounding box center [627, 475] width 216 height 19
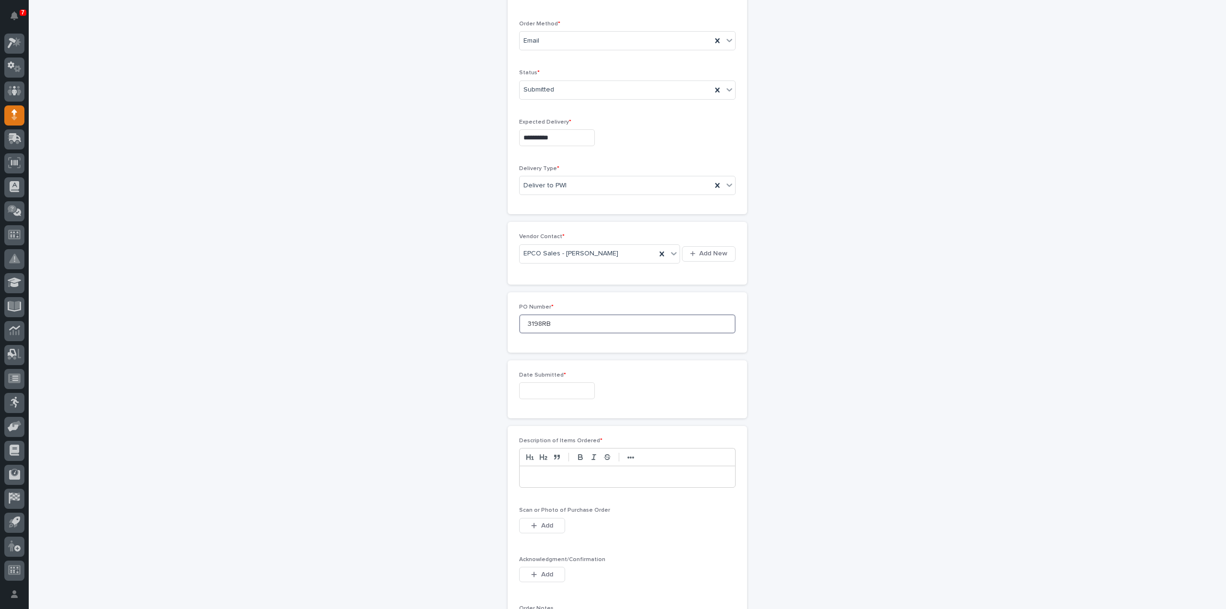
scroll to position [287, 0]
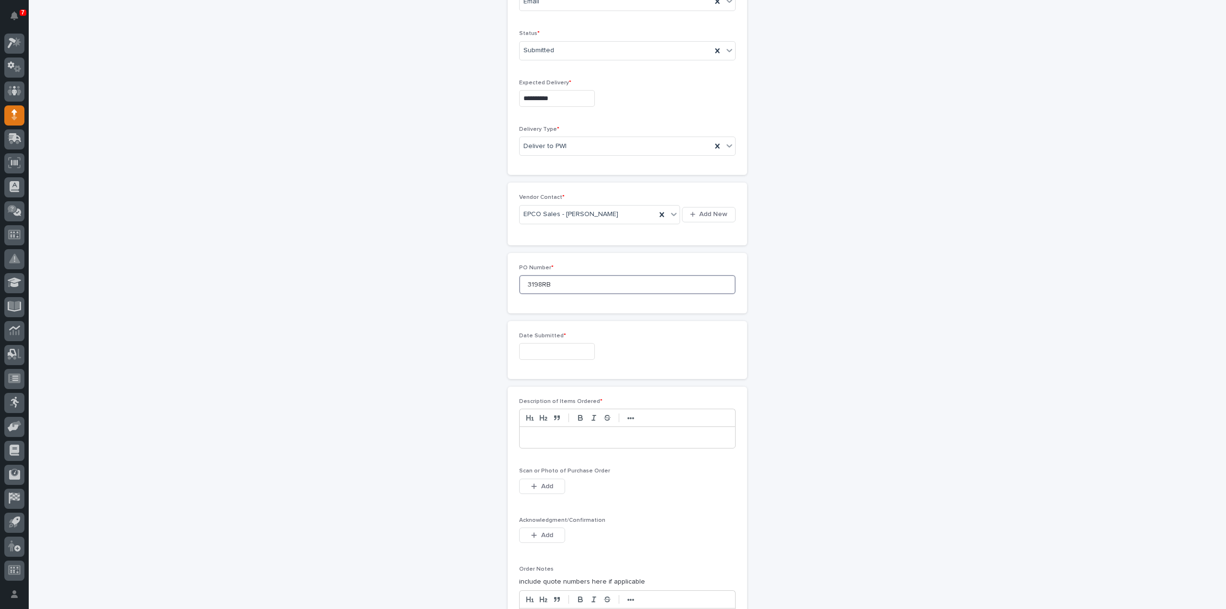
type input "3198RB"
click at [531, 349] on input "text" at bounding box center [557, 351] width 76 height 17
click at [577, 255] on div "10" at bounding box center [581, 255] width 13 height 13
type input "**********"
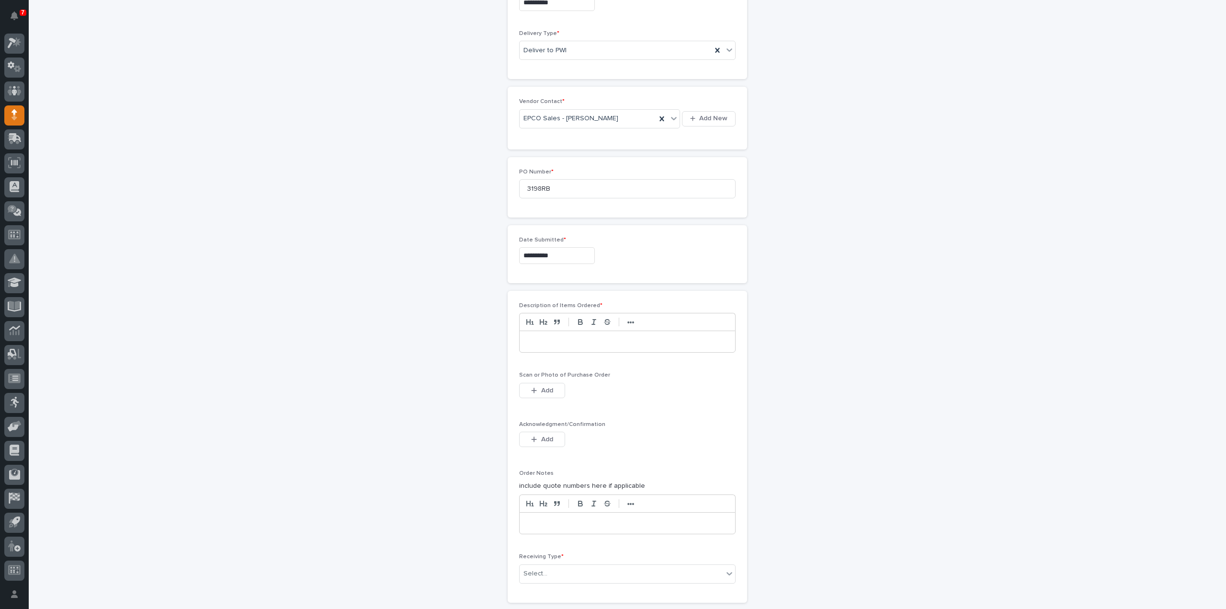
click at [559, 337] on p at bounding box center [627, 342] width 201 height 10
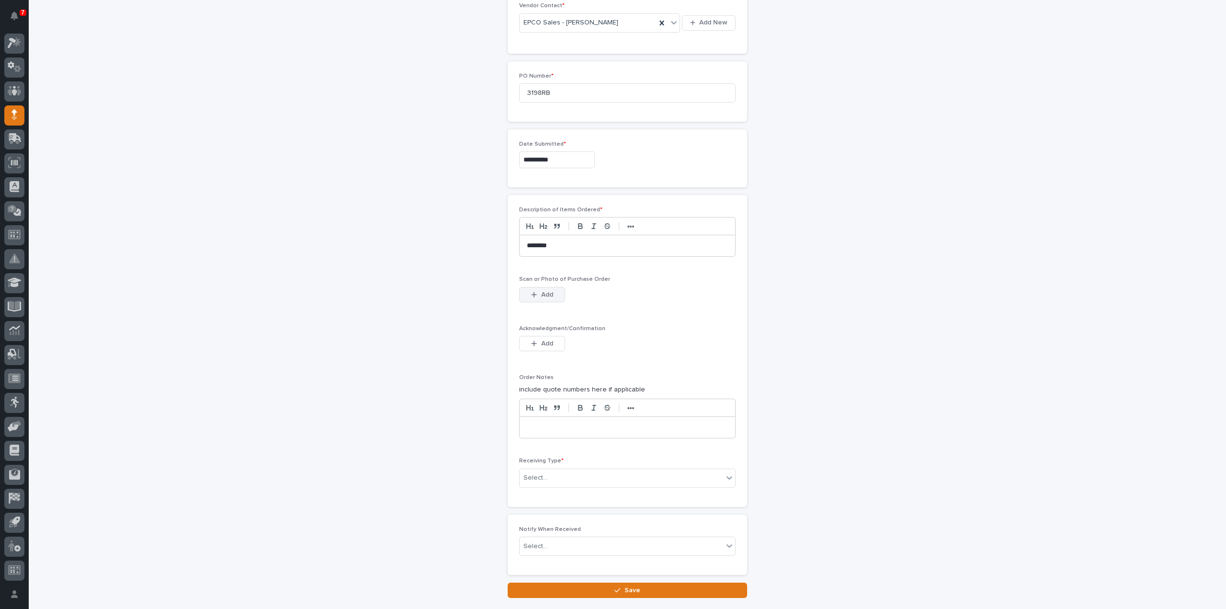
click at [543, 294] on span "Add" at bounding box center [547, 294] width 12 height 9
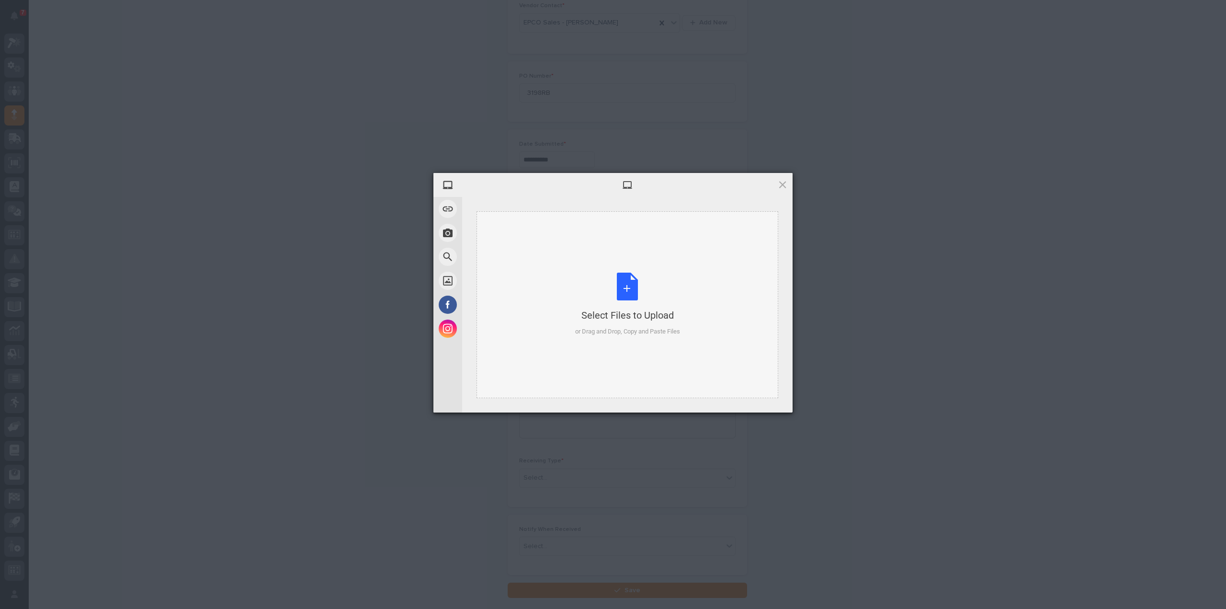
click at [633, 289] on div "Select Files to Upload or Drag and Drop, Copy and Paste Files" at bounding box center [627, 304] width 105 height 64
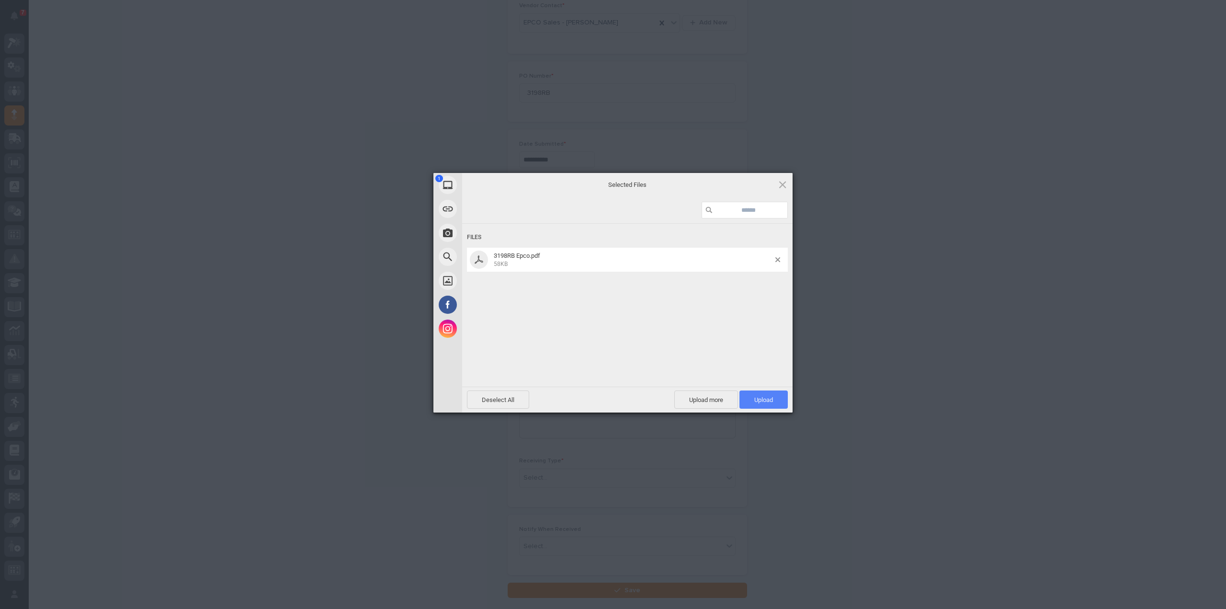
drag, startPoint x: 758, startPoint y: 398, endPoint x: 932, endPoint y: 310, distance: 194.9
click at [758, 398] on span "Upload 1" at bounding box center [763, 399] width 19 height 7
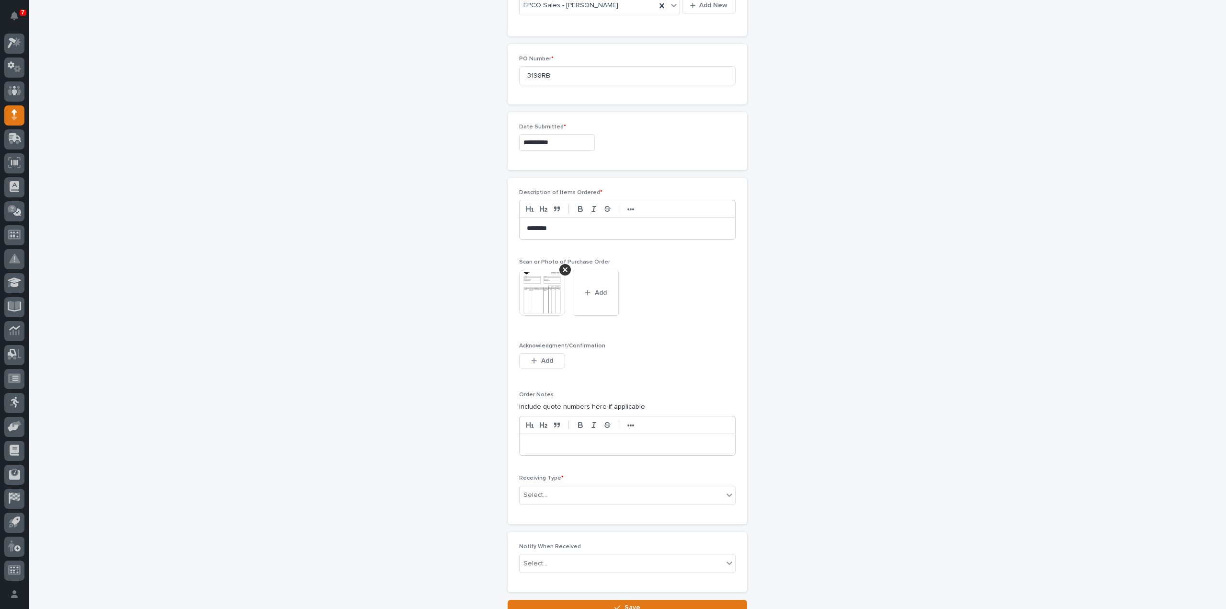
scroll to position [573, 0]
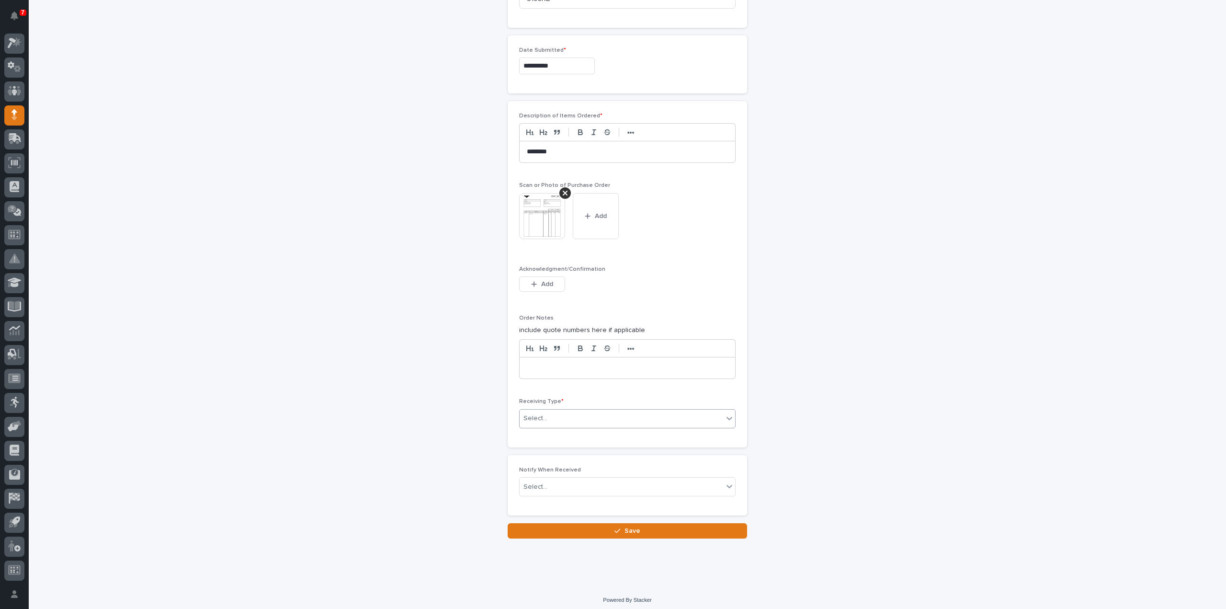
click at [618, 420] on div "Select..." at bounding box center [622, 418] width 204 height 16
click at [545, 486] on div "Deliver to" at bounding box center [623, 483] width 215 height 17
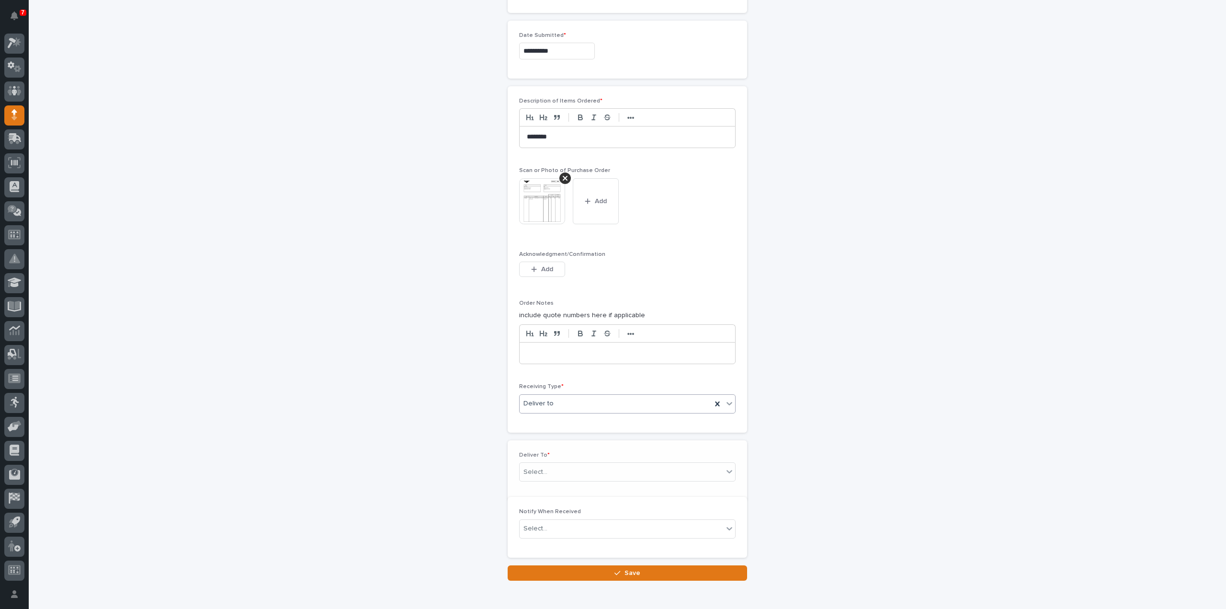
scroll to position [606, 0]
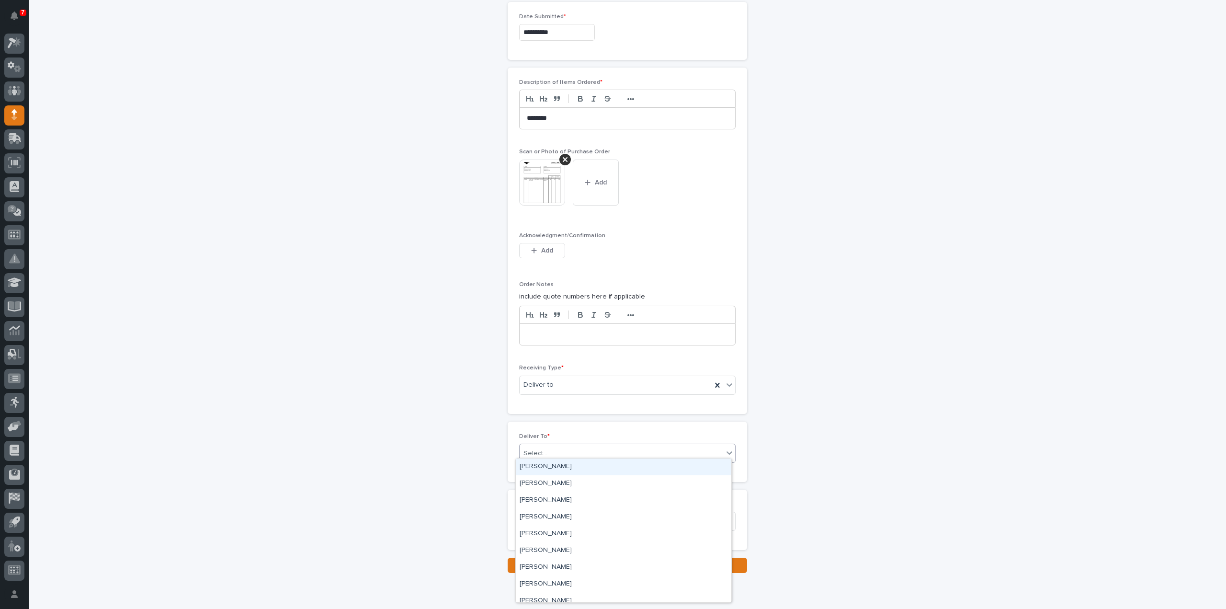
click at [542, 451] on div "Select..." at bounding box center [535, 453] width 24 height 10
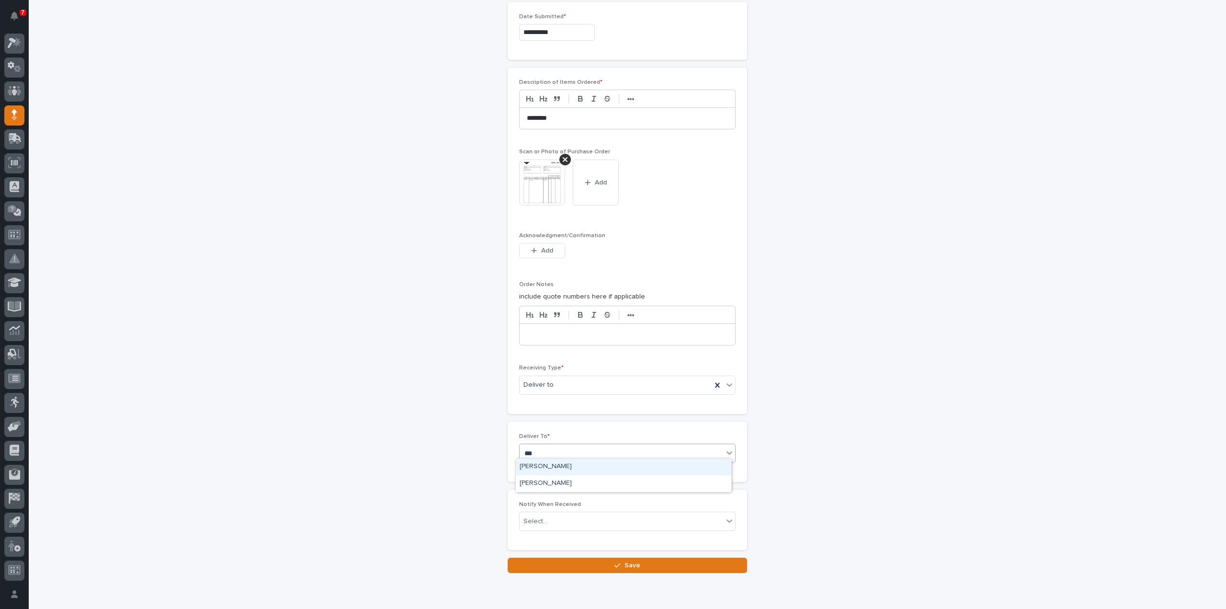
type input "****"
click at [539, 467] on div "[PERSON_NAME]" at bounding box center [623, 466] width 215 height 17
click at [533, 516] on div "Select..." at bounding box center [535, 521] width 24 height 10
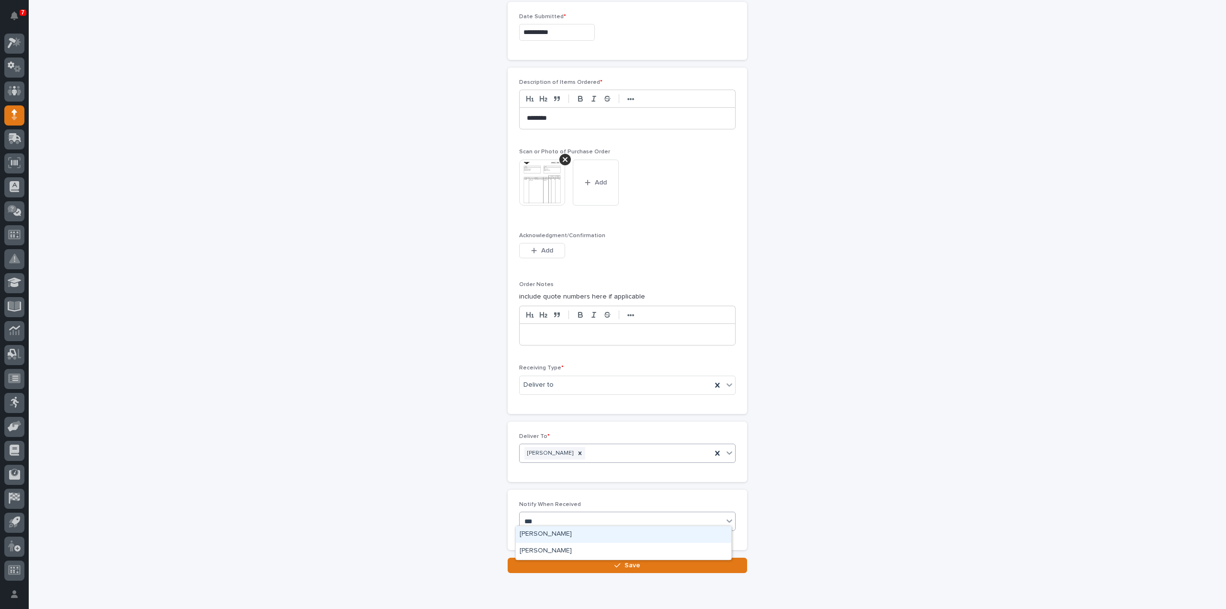
type input "****"
click at [577, 537] on div "[PERSON_NAME]" at bounding box center [623, 534] width 215 height 17
click at [590, 559] on button "Save" at bounding box center [627, 564] width 239 height 15
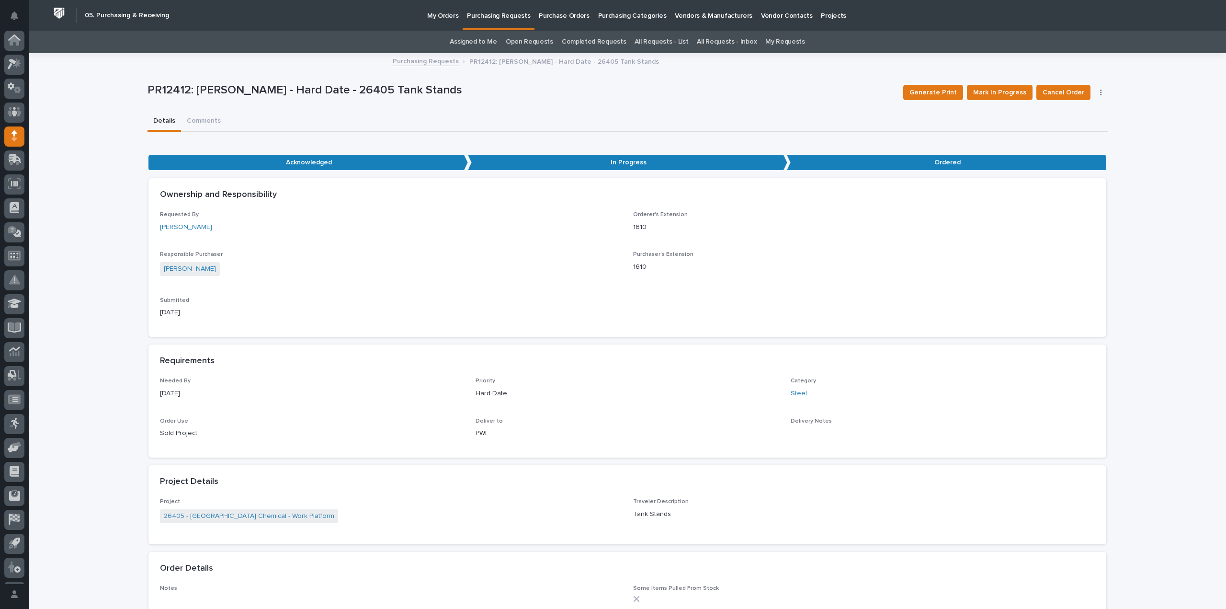
scroll to position [21, 0]
click at [463, 45] on link "Assigned to Me" at bounding box center [473, 42] width 47 height 23
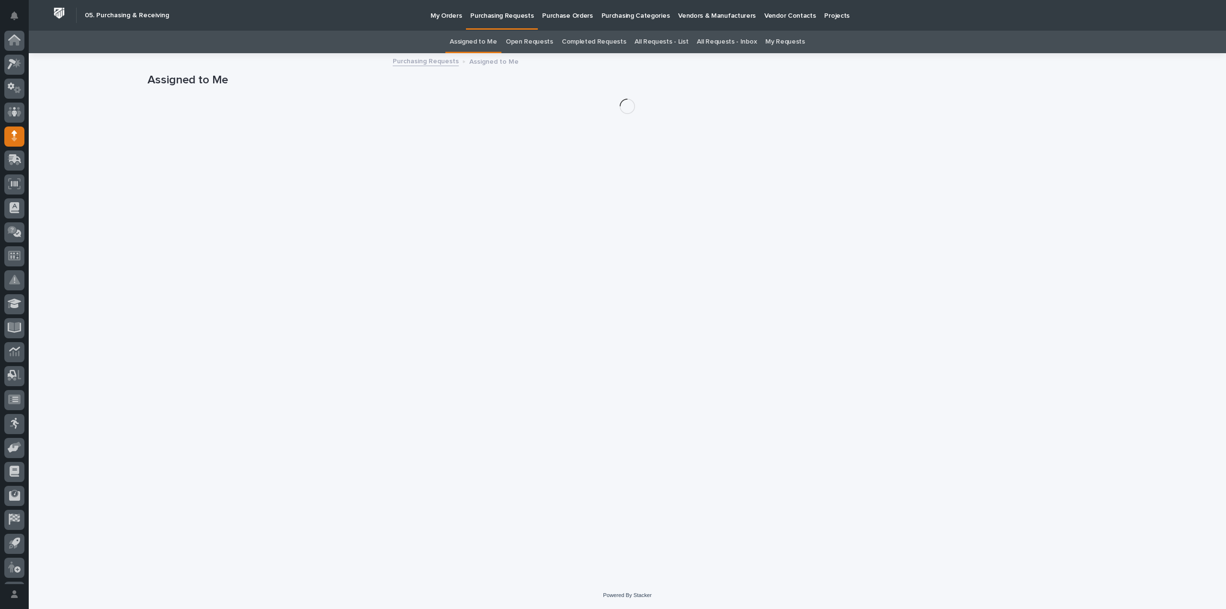
scroll to position [21, 0]
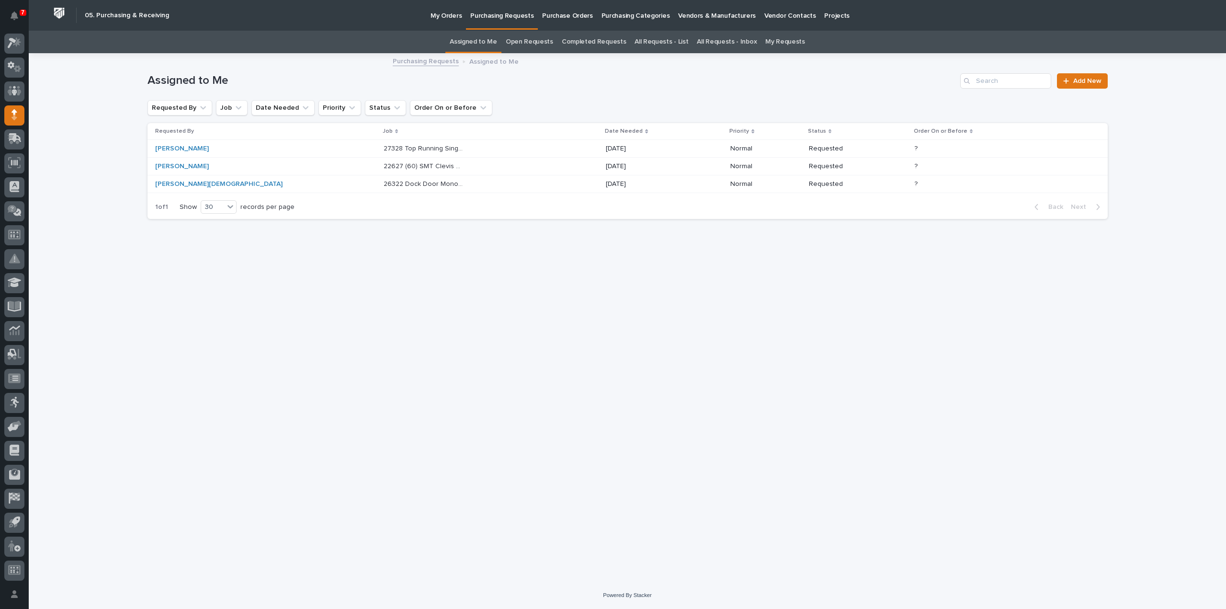
click at [384, 150] on p "27328 Top Running Single Girder Bridge - Parts & HW" at bounding box center [425, 148] width 82 height 10
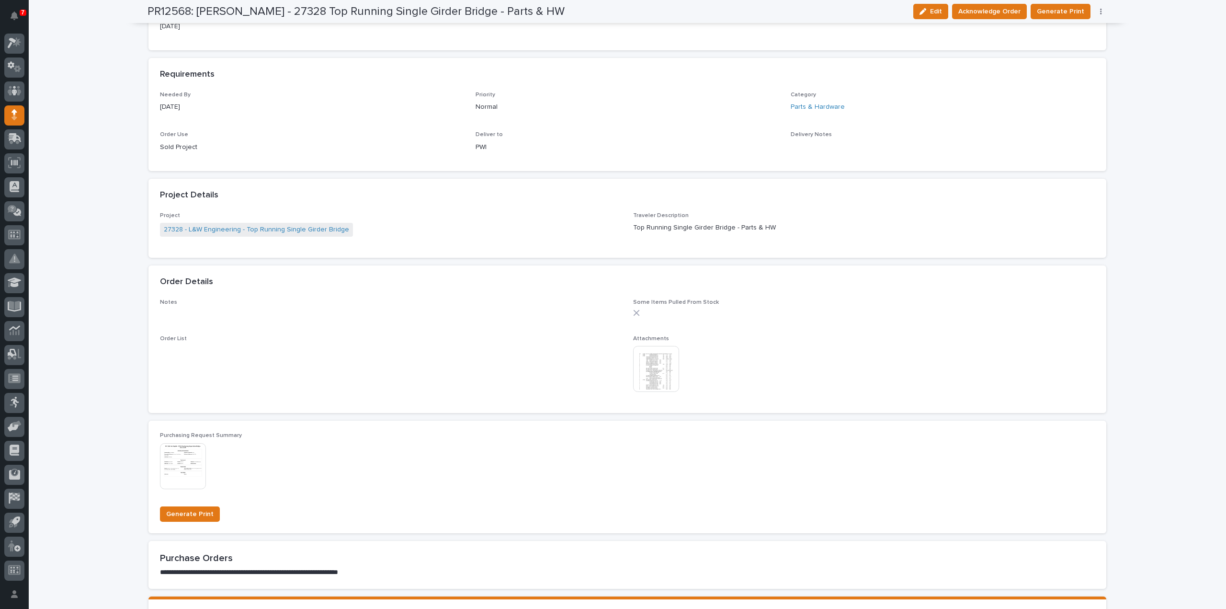
scroll to position [494, 0]
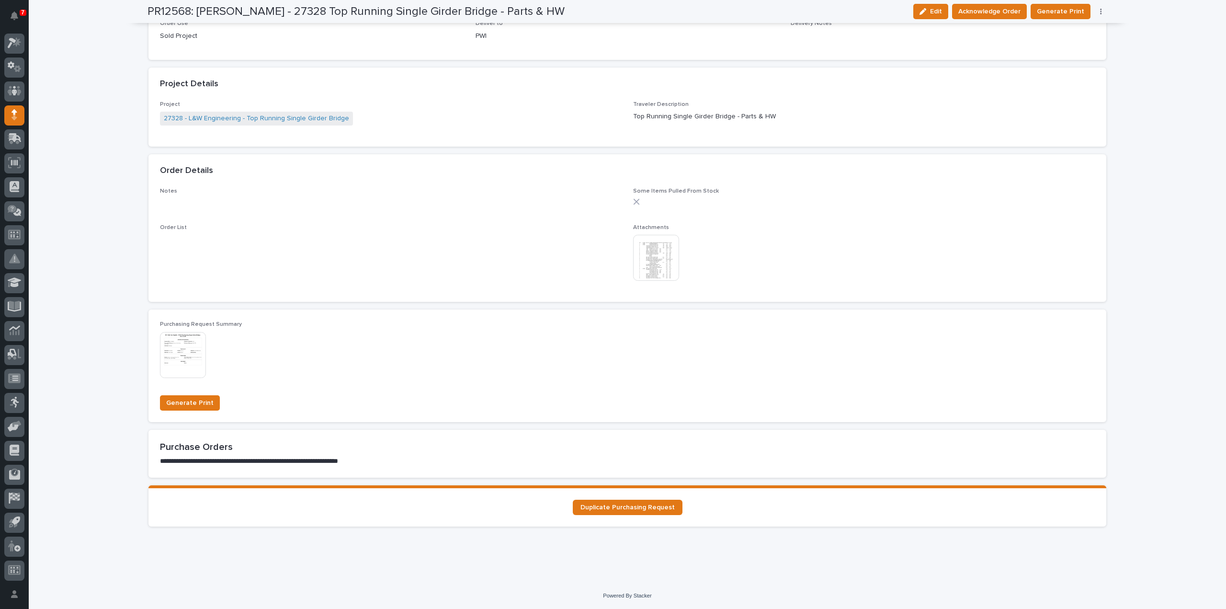
click at [646, 266] on img at bounding box center [656, 258] width 46 height 46
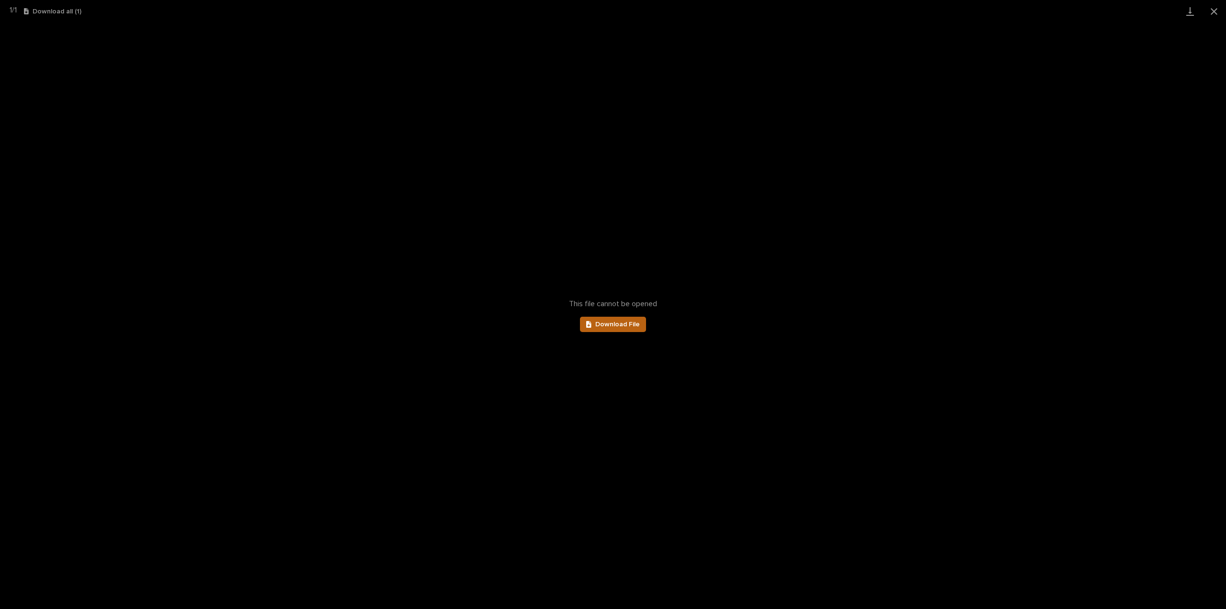
click at [617, 328] on link "Download File" at bounding box center [613, 324] width 66 height 15
click at [1213, 14] on button "Close gallery" at bounding box center [1214, 11] width 24 height 23
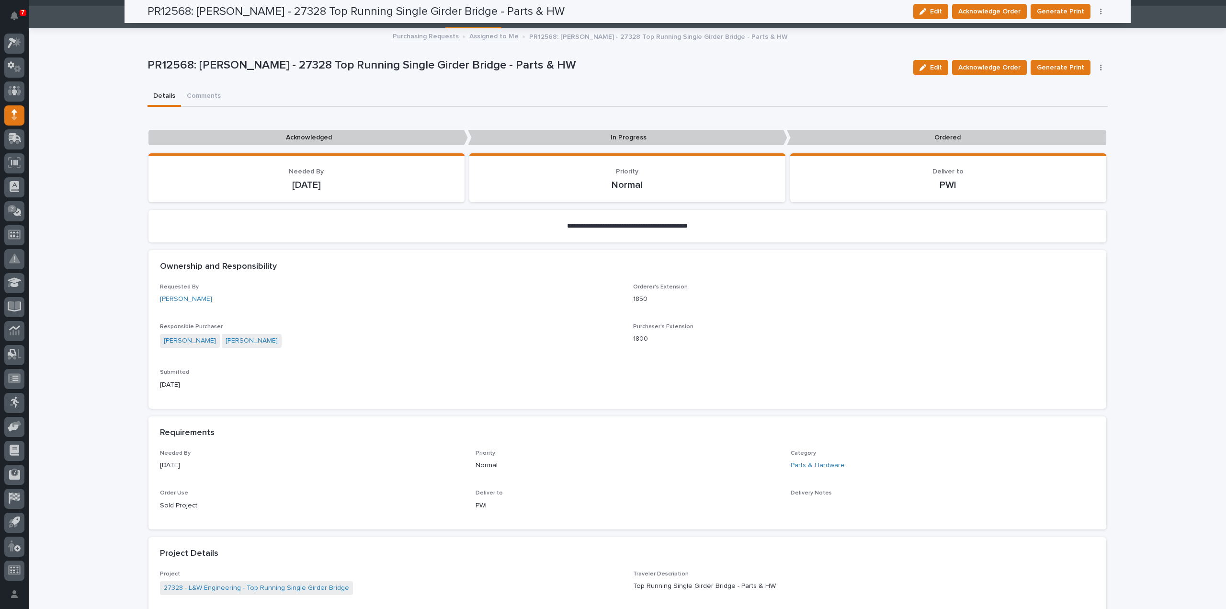
scroll to position [0, 0]
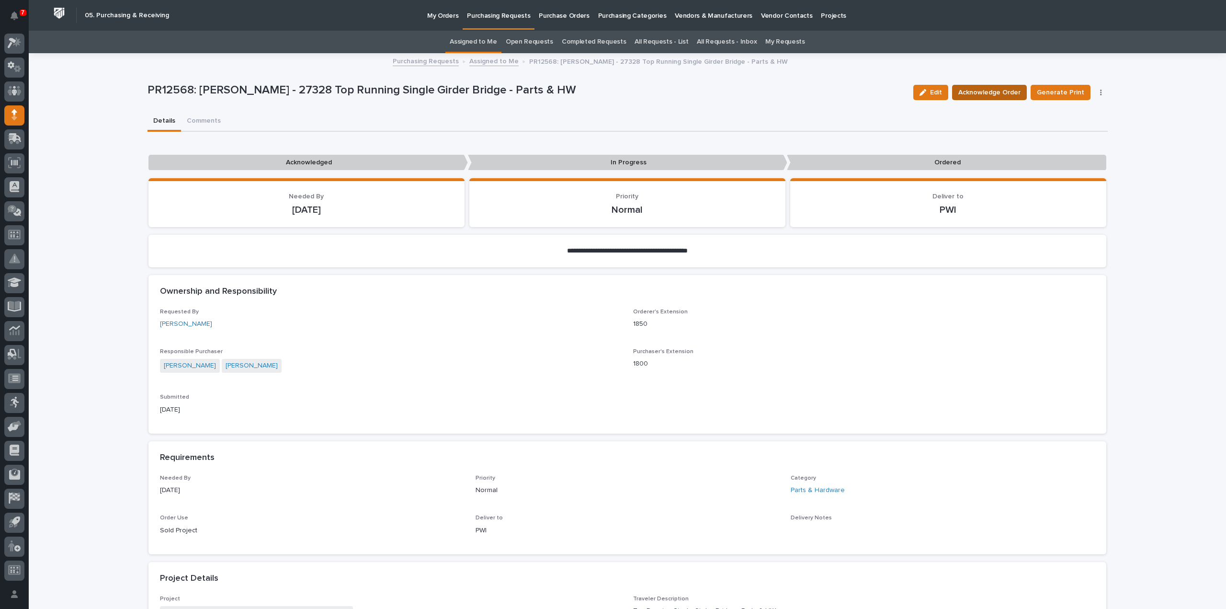
click at [1005, 88] on span "Acknowledge Order" at bounding box center [989, 92] width 62 height 11
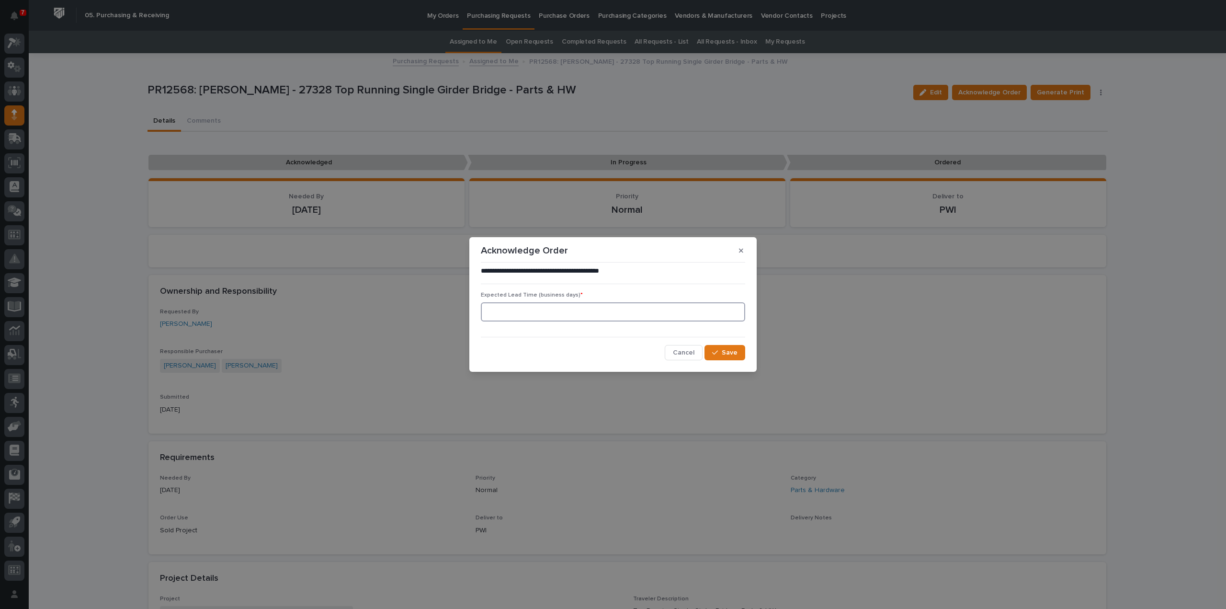
click at [550, 317] on input at bounding box center [613, 311] width 264 height 19
type input "0"
click at [733, 358] on button "Save" at bounding box center [724, 352] width 41 height 15
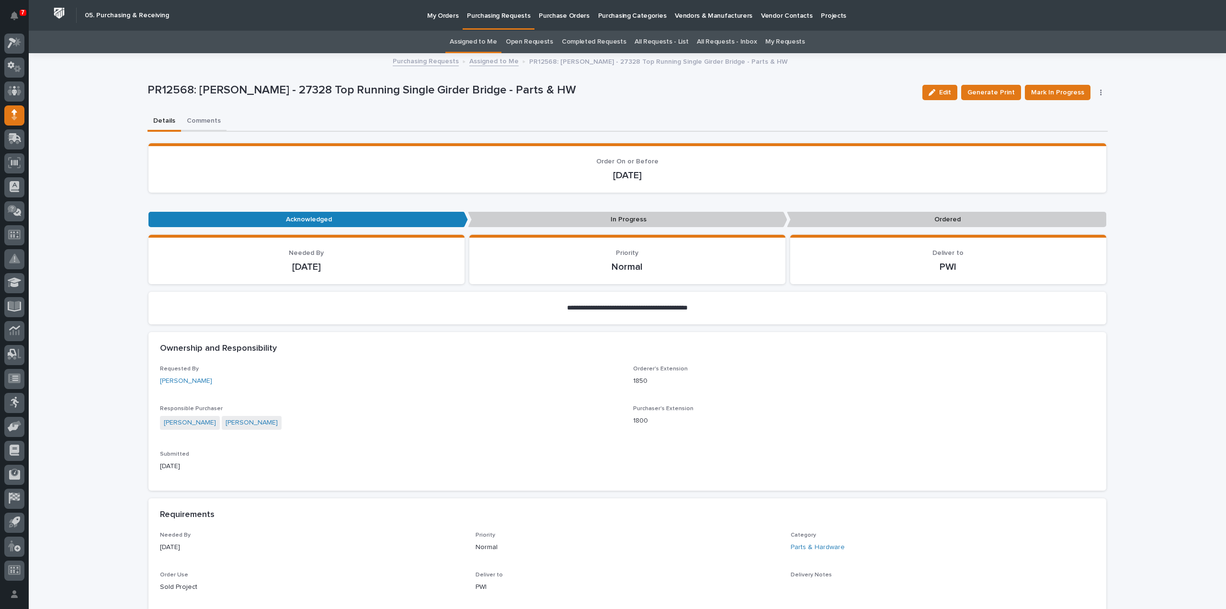
click at [204, 122] on button "Comments" at bounding box center [203, 122] width 45 height 20
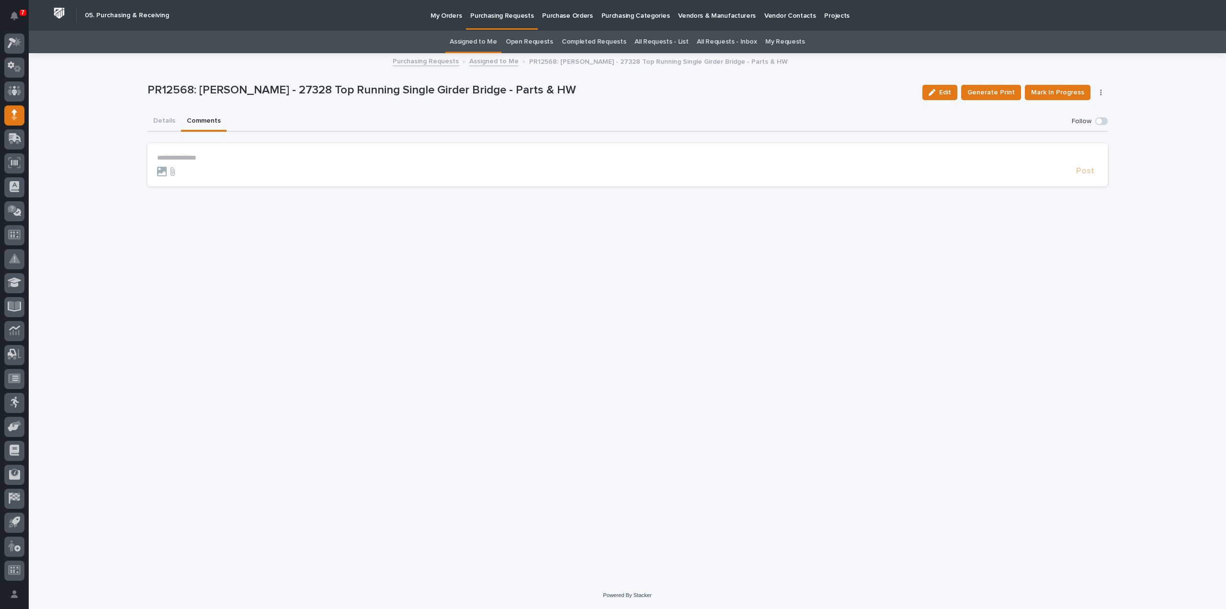
click at [194, 155] on p "**********" at bounding box center [627, 158] width 941 height 8
click at [178, 172] on span "Arlyn Miller" at bounding box center [187, 172] width 54 height 7
click at [202, 161] on p "**********" at bounding box center [627, 159] width 941 height 10
click at [1091, 176] on span "Post" at bounding box center [1085, 175] width 18 height 11
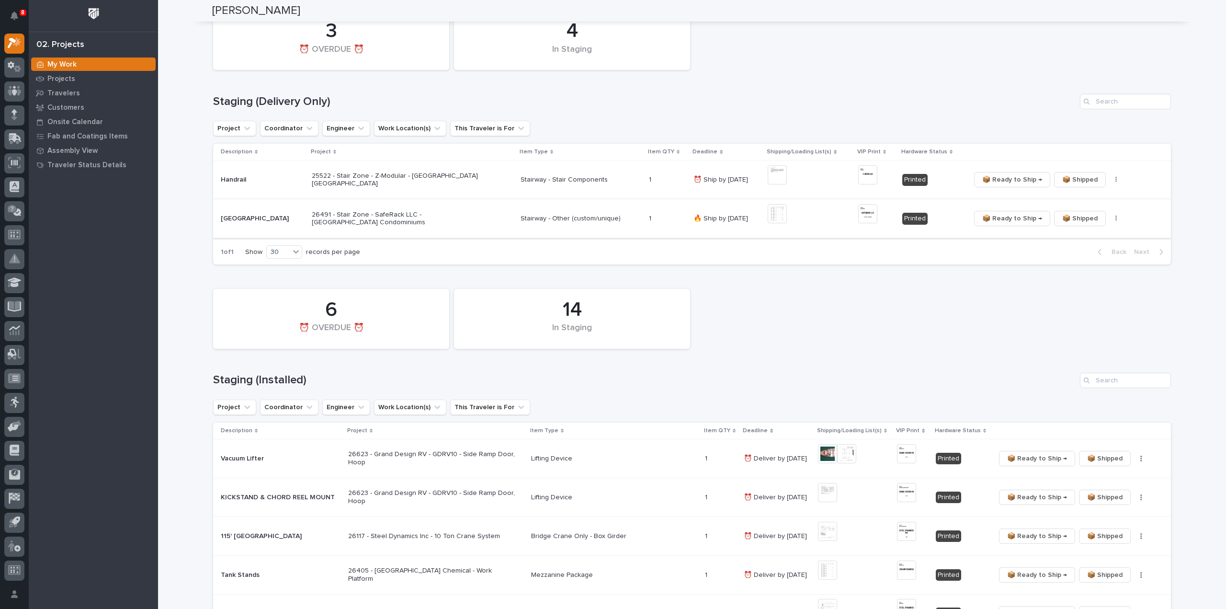
scroll to position [192, 0]
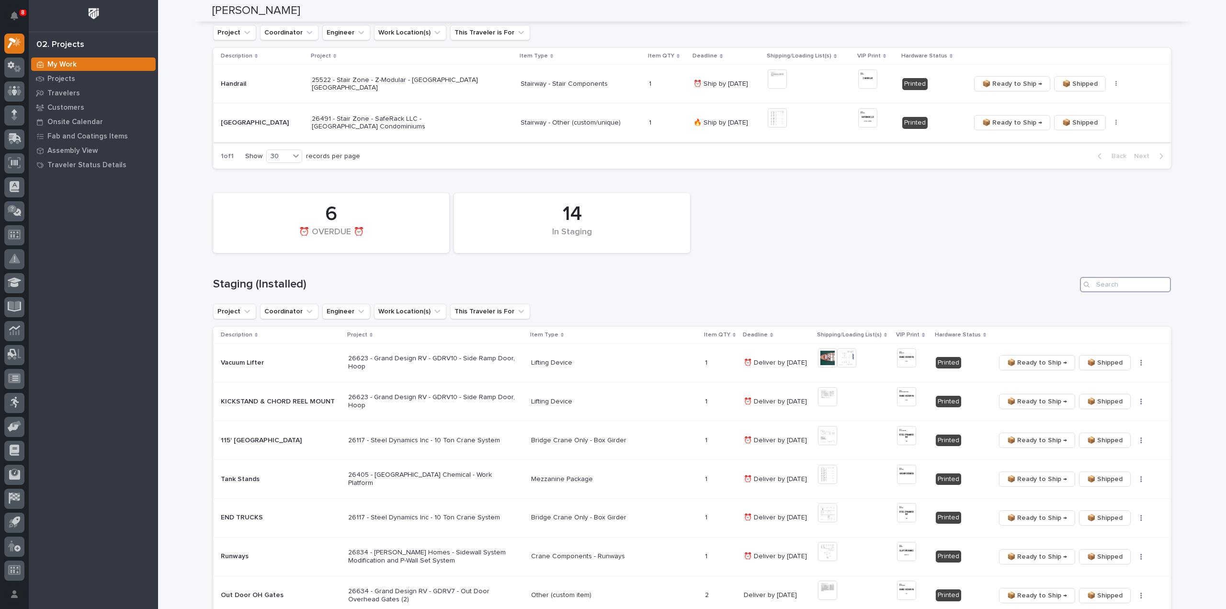
click at [1154, 290] on input "Search" at bounding box center [1125, 284] width 91 height 15
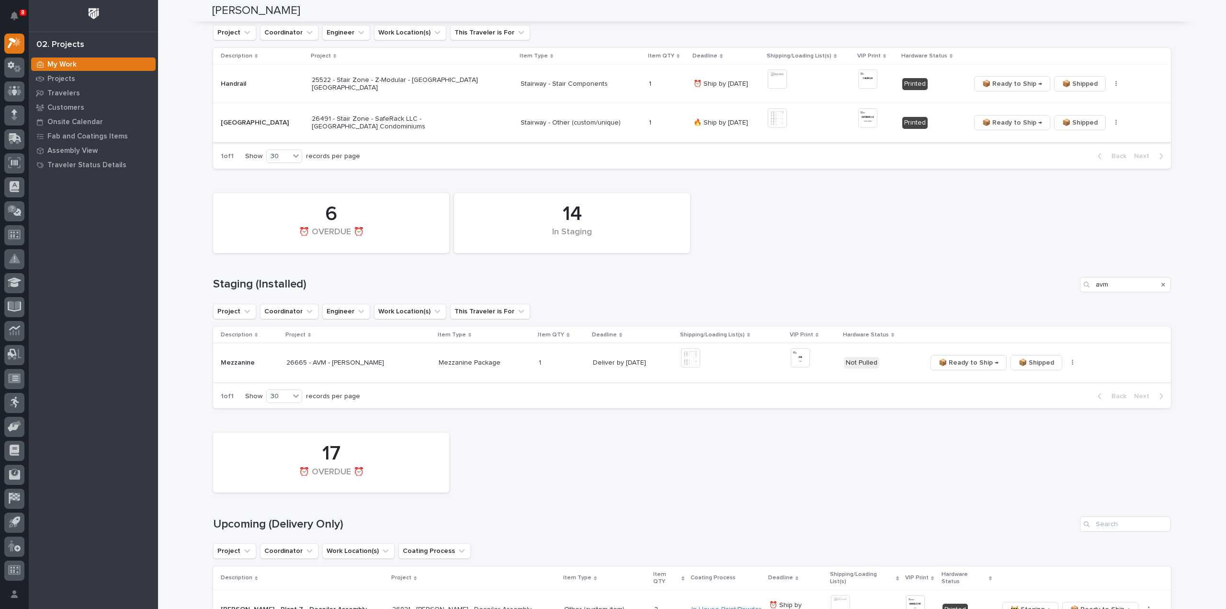
click at [700, 364] on img at bounding box center [690, 357] width 19 height 19
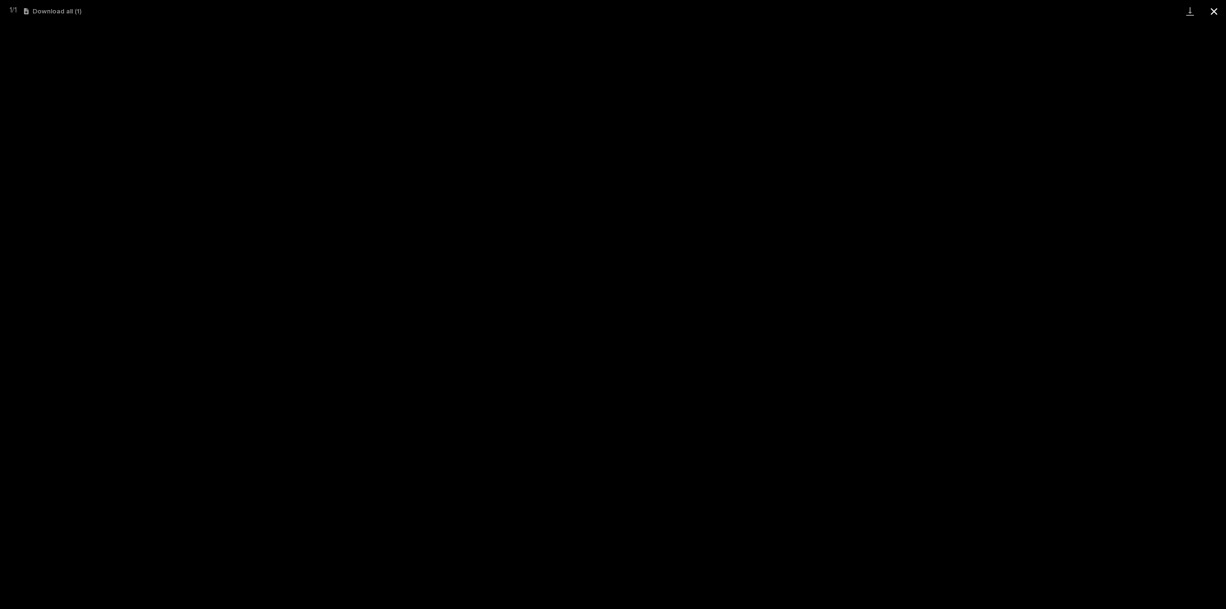
click at [1215, 13] on button "Close gallery" at bounding box center [1214, 11] width 24 height 23
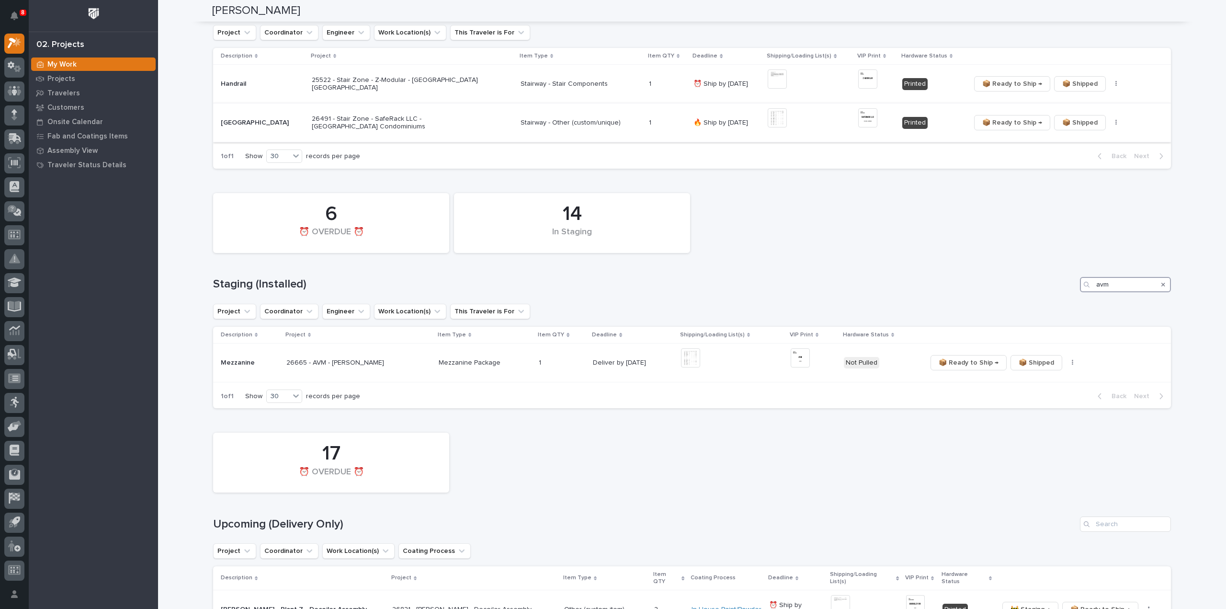
drag, startPoint x: 1120, startPoint y: 286, endPoint x: 1070, endPoint y: 293, distance: 51.2
click at [1070, 293] on div "14 In Staging 6 ⏰ OVERDUE ⏰ Staging (Installed) avm Project Coordinator Enginee…" at bounding box center [692, 298] width 958 height 220
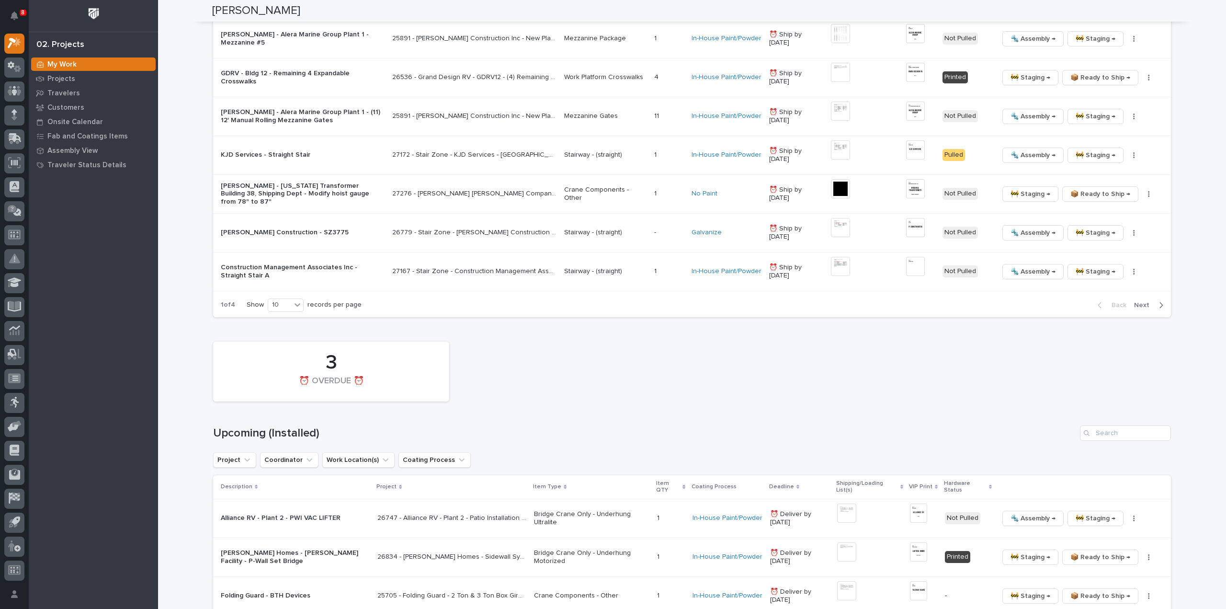
scroll to position [1053, 0]
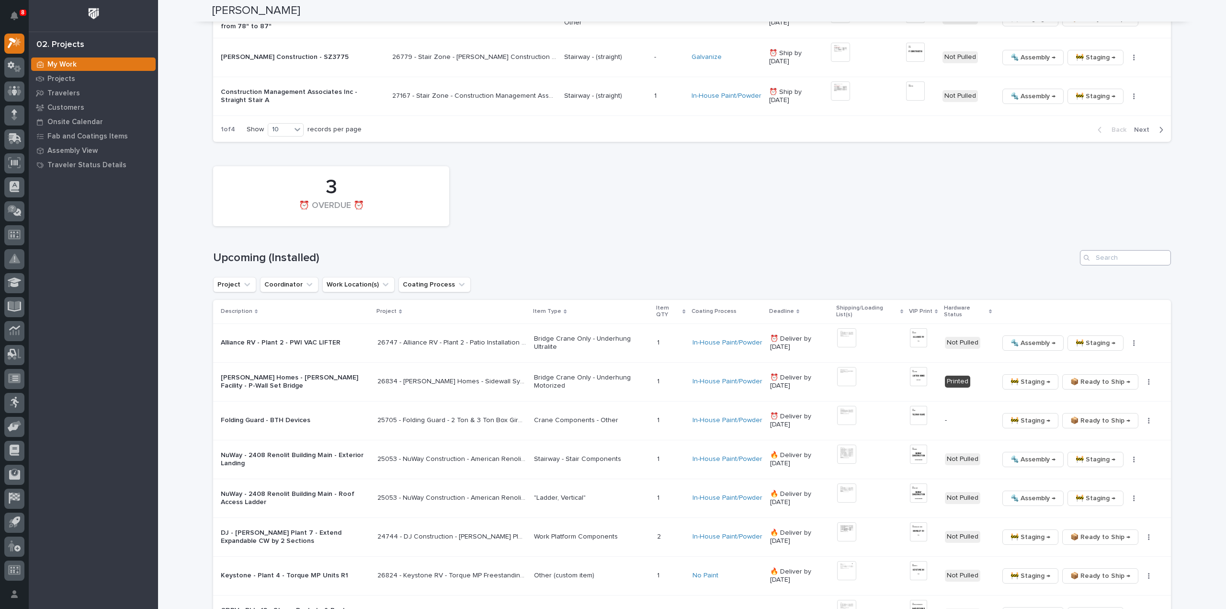
type input "27311"
click at [1126, 250] on input "Search" at bounding box center [1125, 257] width 91 height 15
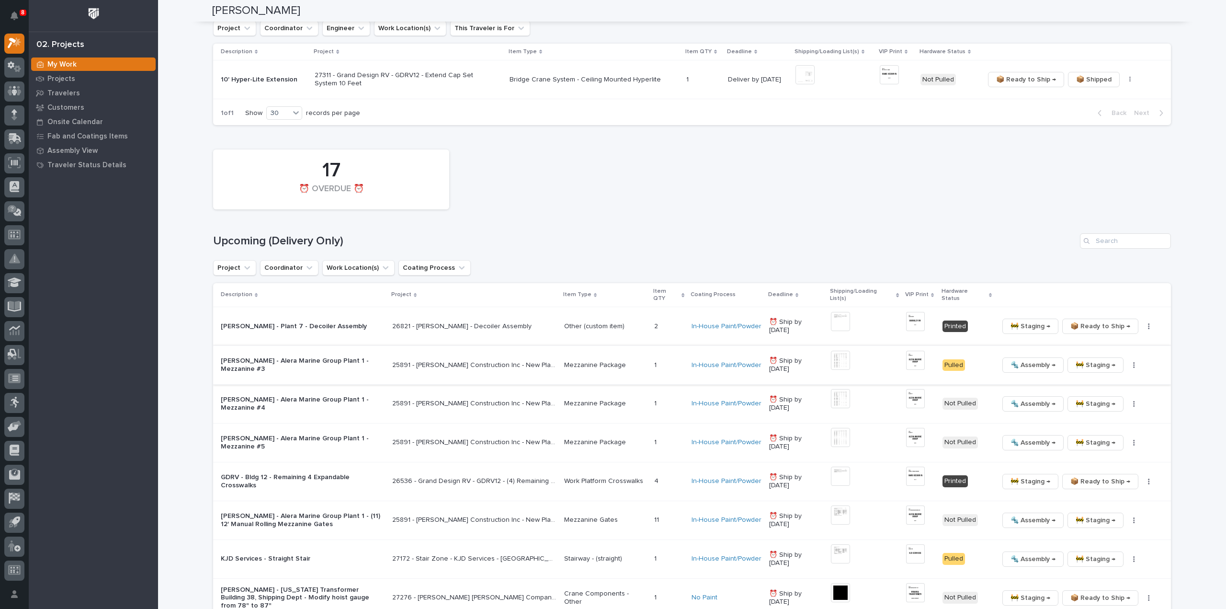
scroll to position [479, 0]
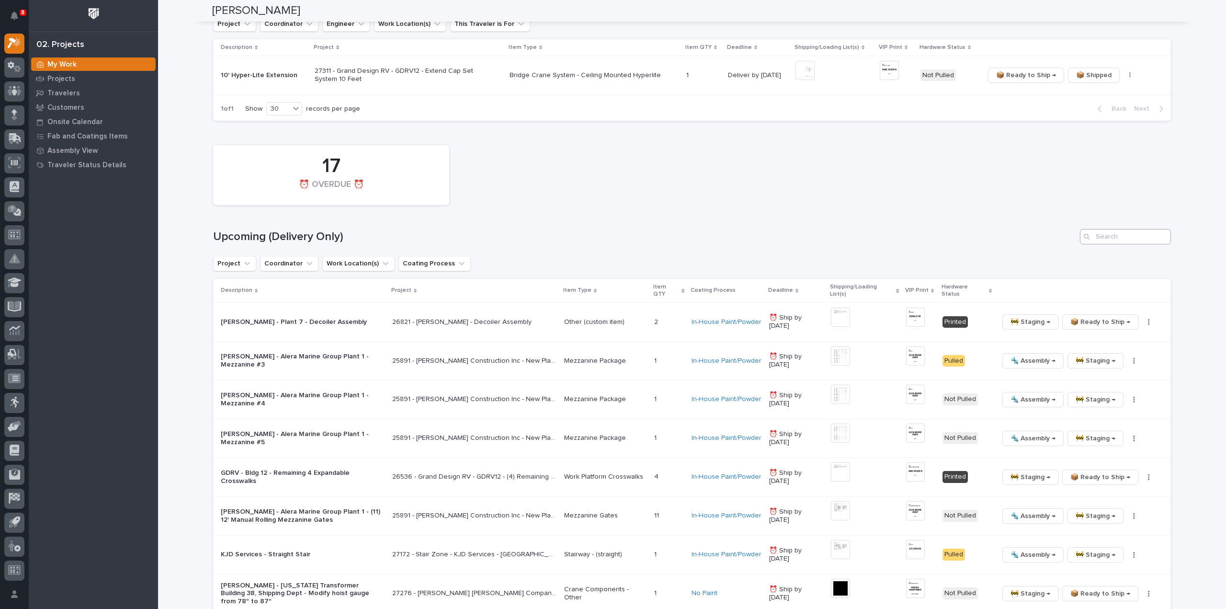
type input "27311"
click at [1130, 235] on input "Search" at bounding box center [1125, 236] width 91 height 15
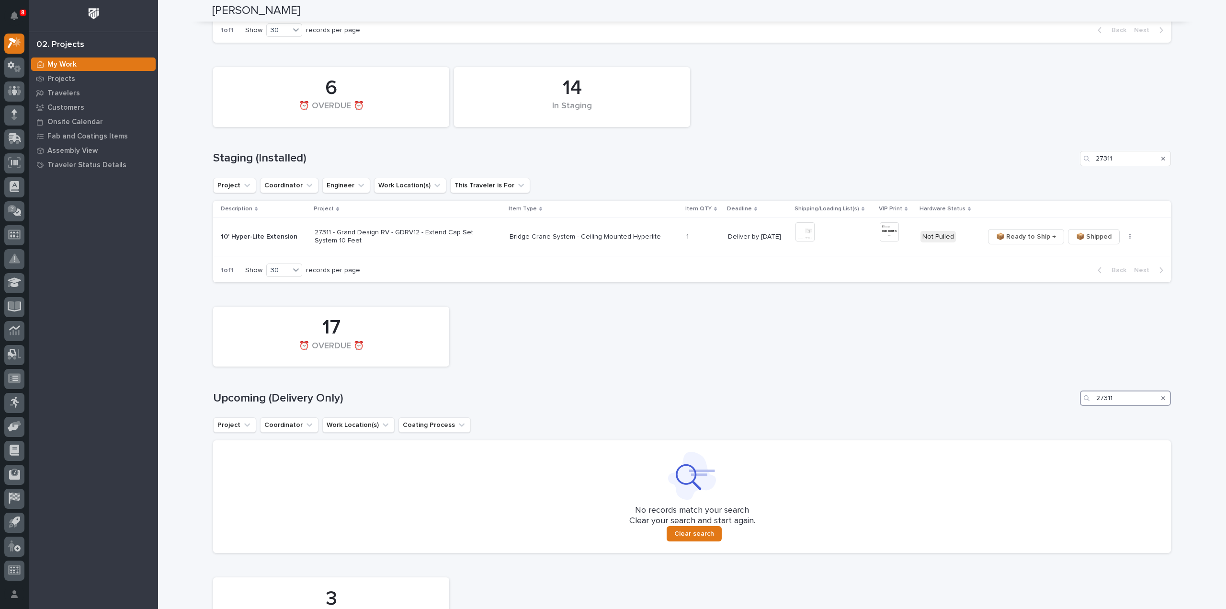
scroll to position [321, 0]
type input "27311"
click at [1161, 394] on icon "Search" at bounding box center [1163, 395] width 4 height 6
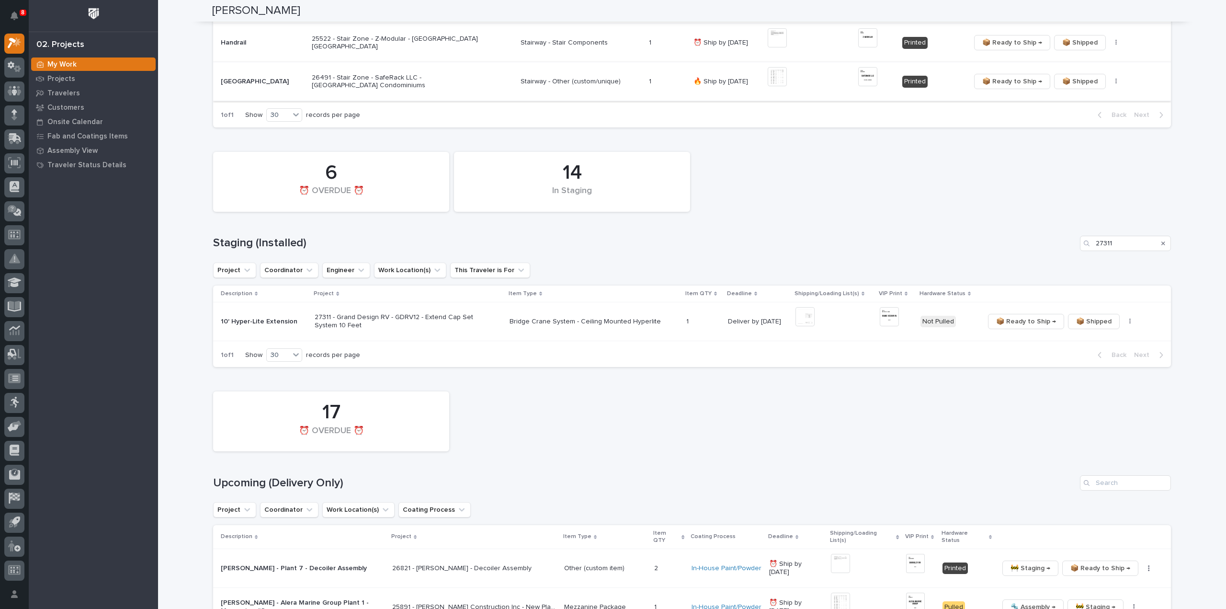
scroll to position [192, 0]
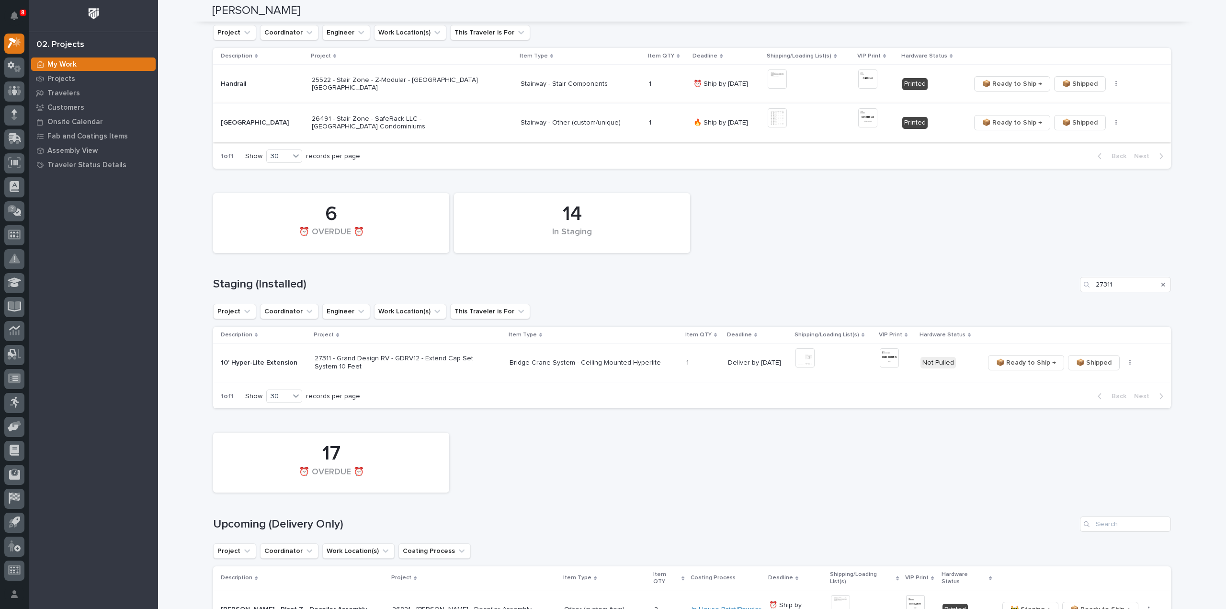
click at [1161, 284] on icon "Search" at bounding box center [1163, 285] width 4 height 4
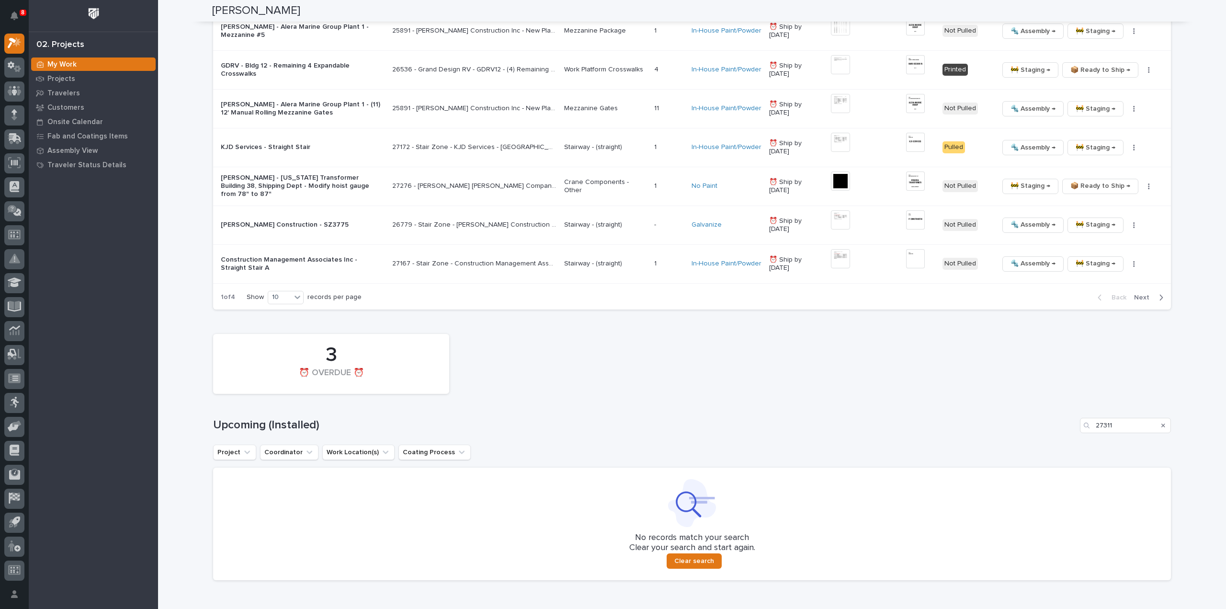
scroll to position [1400, 0]
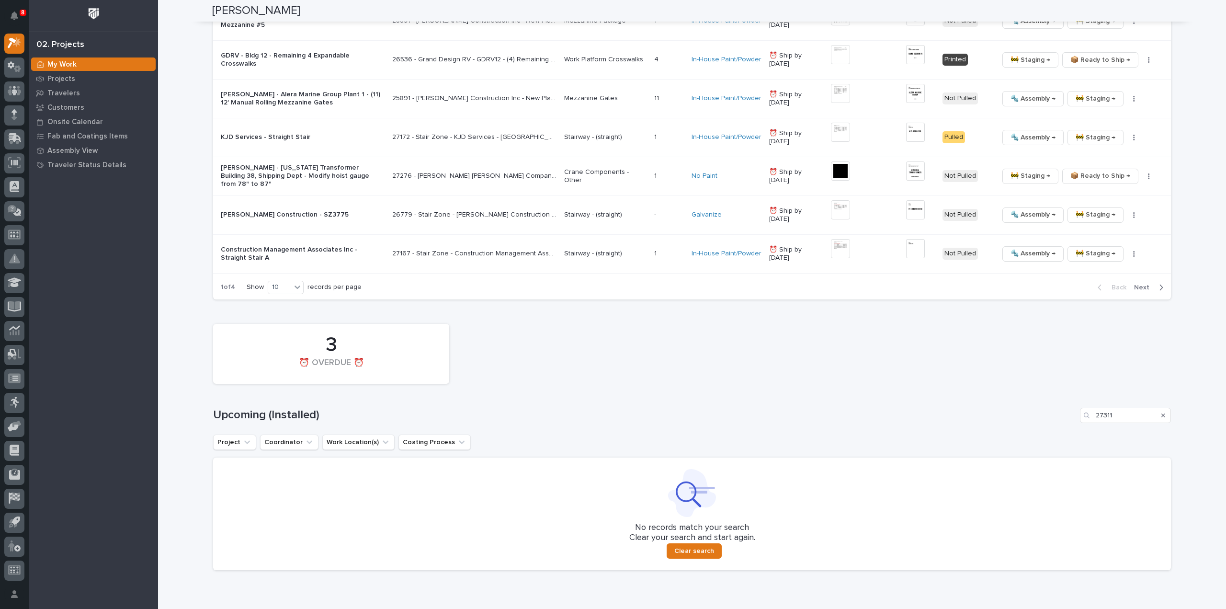
click at [1157, 407] on div "Search" at bounding box center [1162, 414] width 15 height 15
click at [1161, 413] on icon "Search" at bounding box center [1163, 415] width 4 height 4
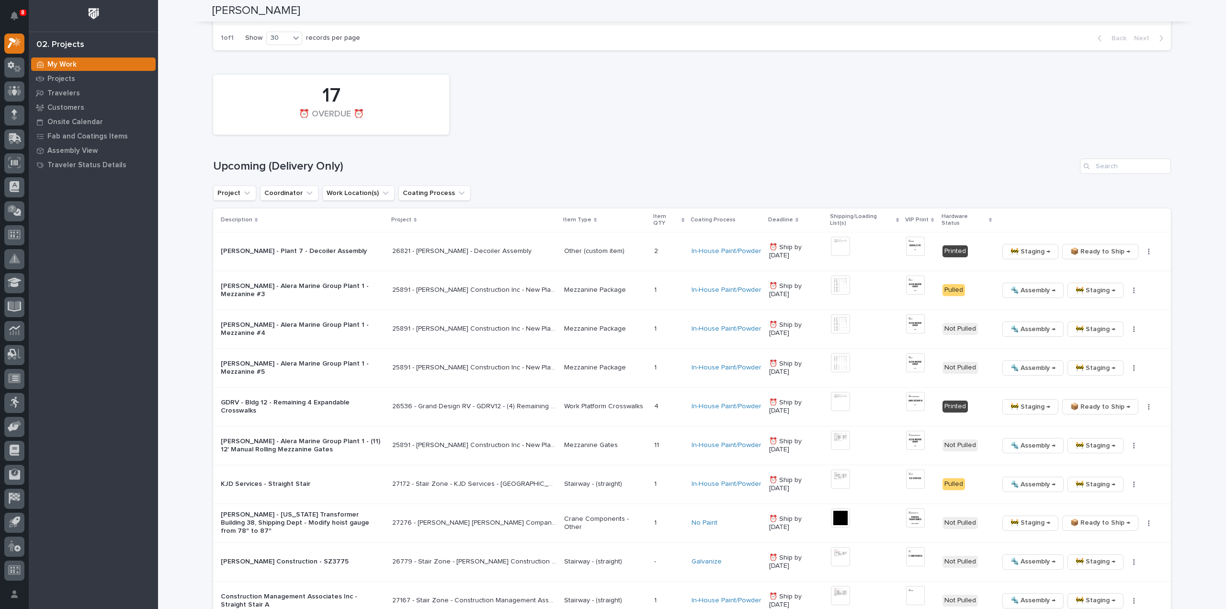
scroll to position [1149, 0]
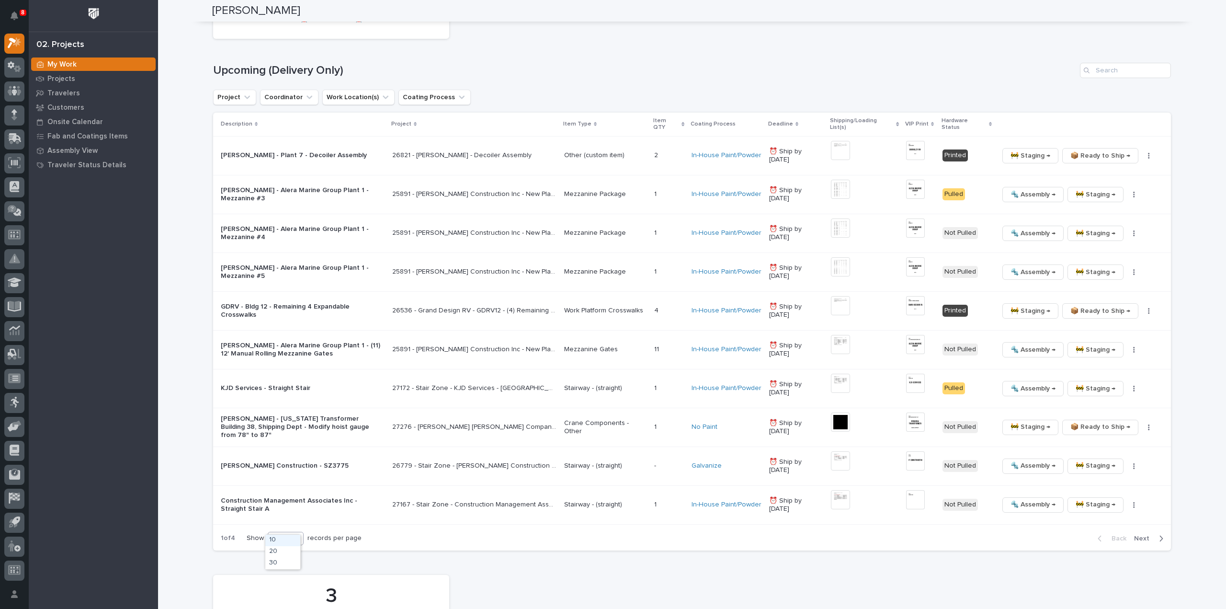
click at [293, 533] on icon at bounding box center [298, 538] width 10 height 10
drag, startPoint x: 286, startPoint y: 561, endPoint x: 338, endPoint y: 559, distance: 52.2
click at [286, 561] on div "30" at bounding box center [282, 562] width 35 height 11
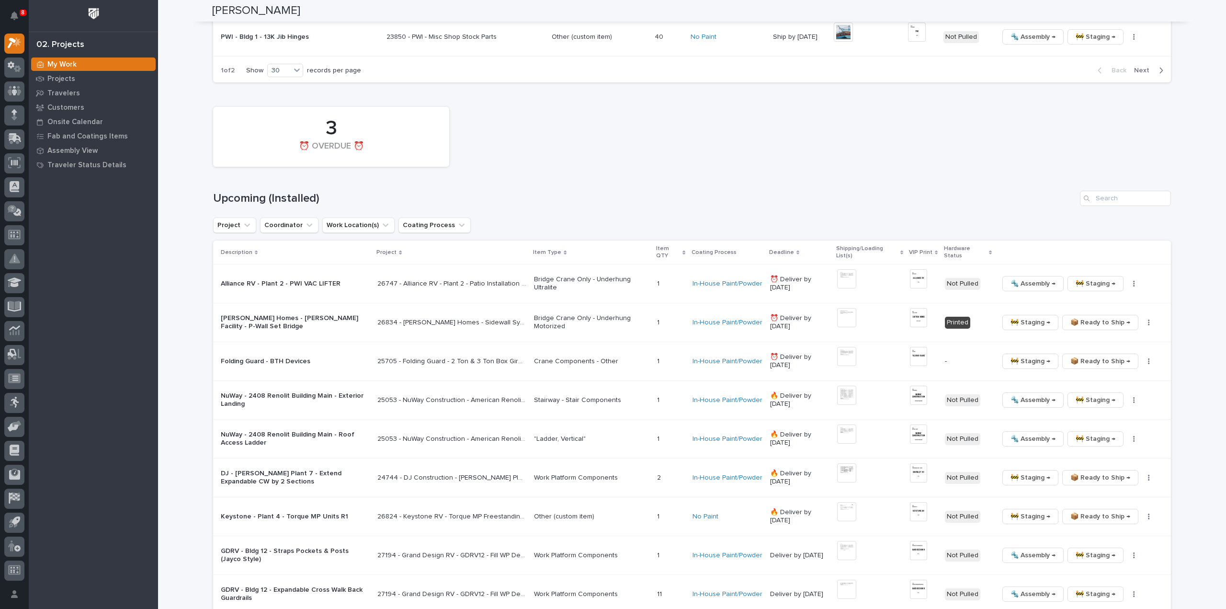
scroll to position [2490, 0]
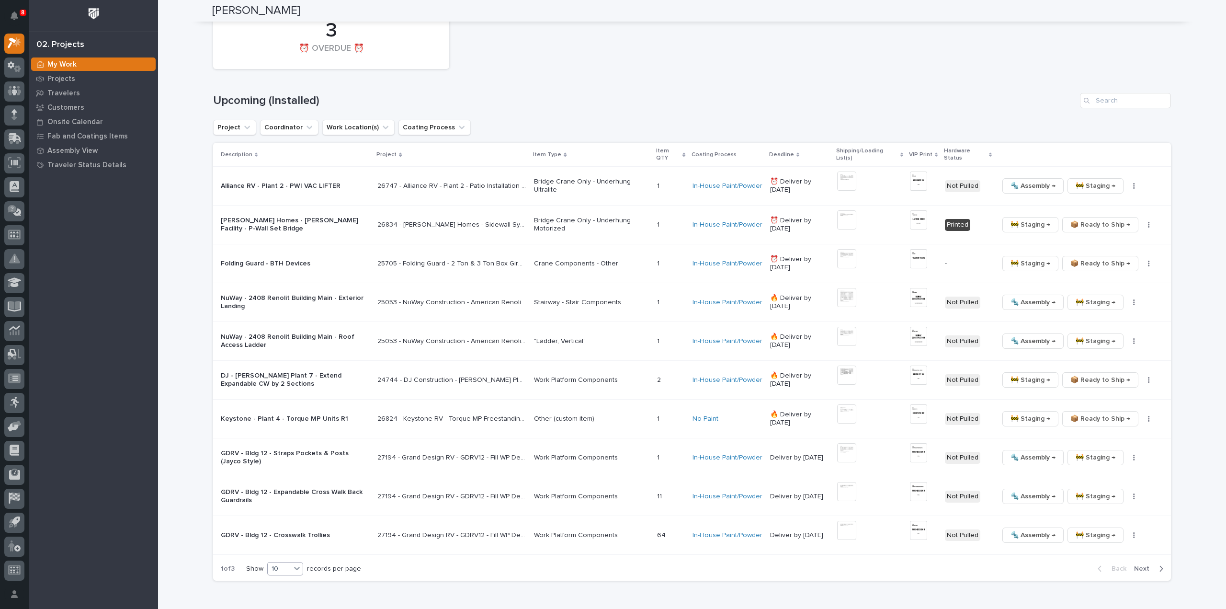
click at [294, 566] on icon at bounding box center [297, 567] width 6 height 3
click at [281, 598] on div "30" at bounding box center [282, 595] width 35 height 11
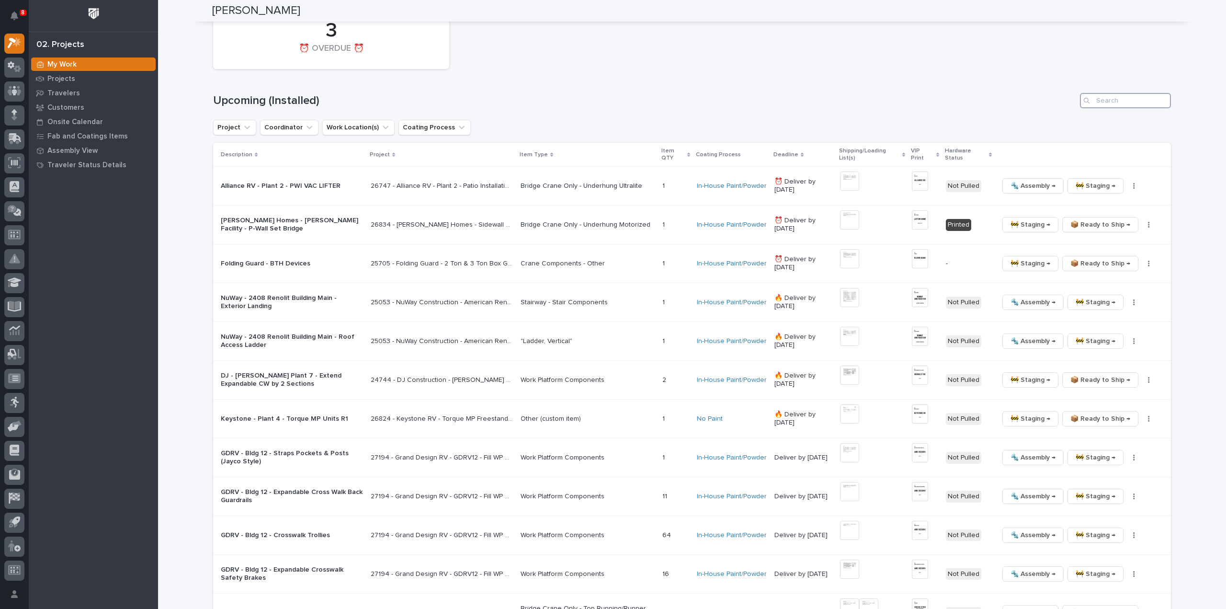
click at [1114, 93] on input "Search" at bounding box center [1125, 100] width 91 height 15
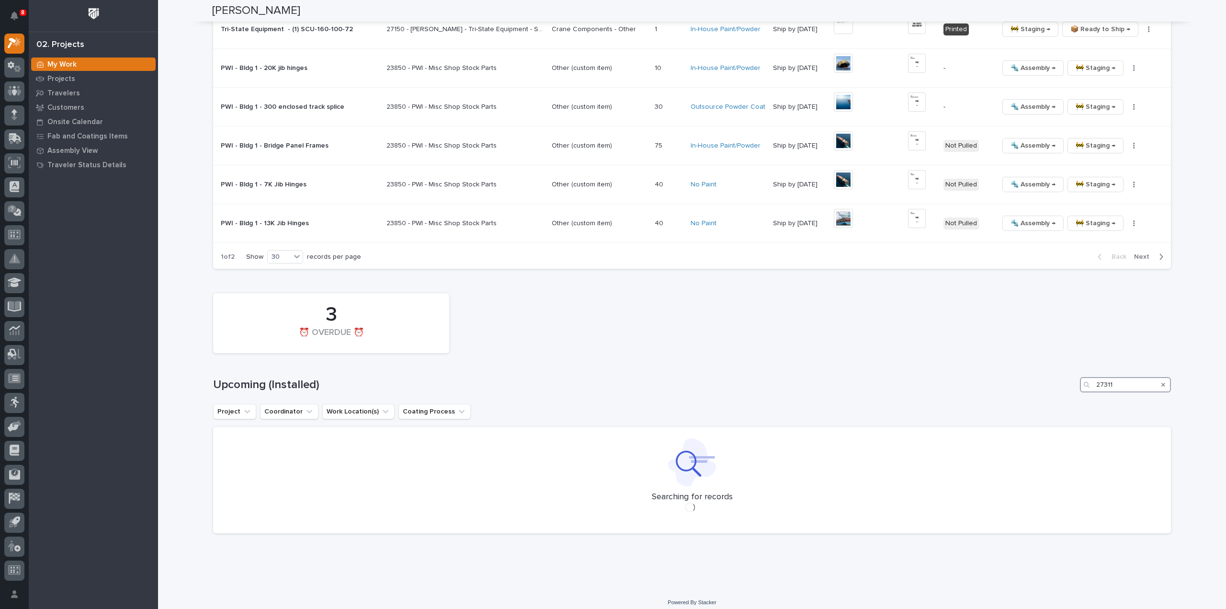
scroll to position [2213, 0]
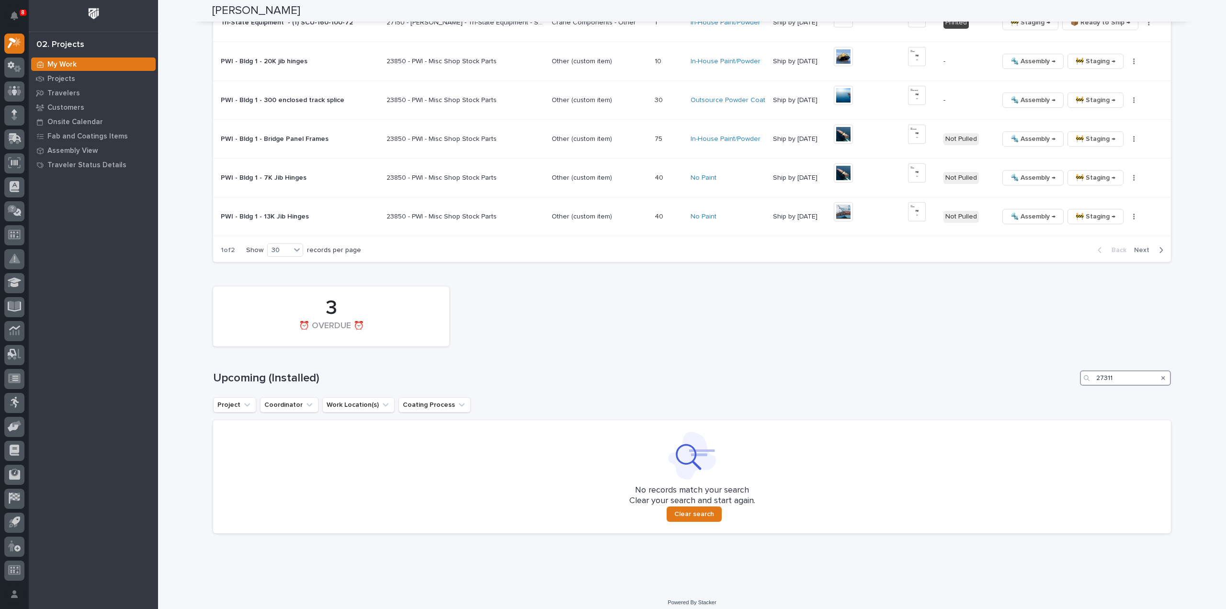
type input "27311"
click at [1155, 370] on div "Search" at bounding box center [1162, 377] width 15 height 15
click at [1161, 376] on icon "Search" at bounding box center [1163, 378] width 4 height 4
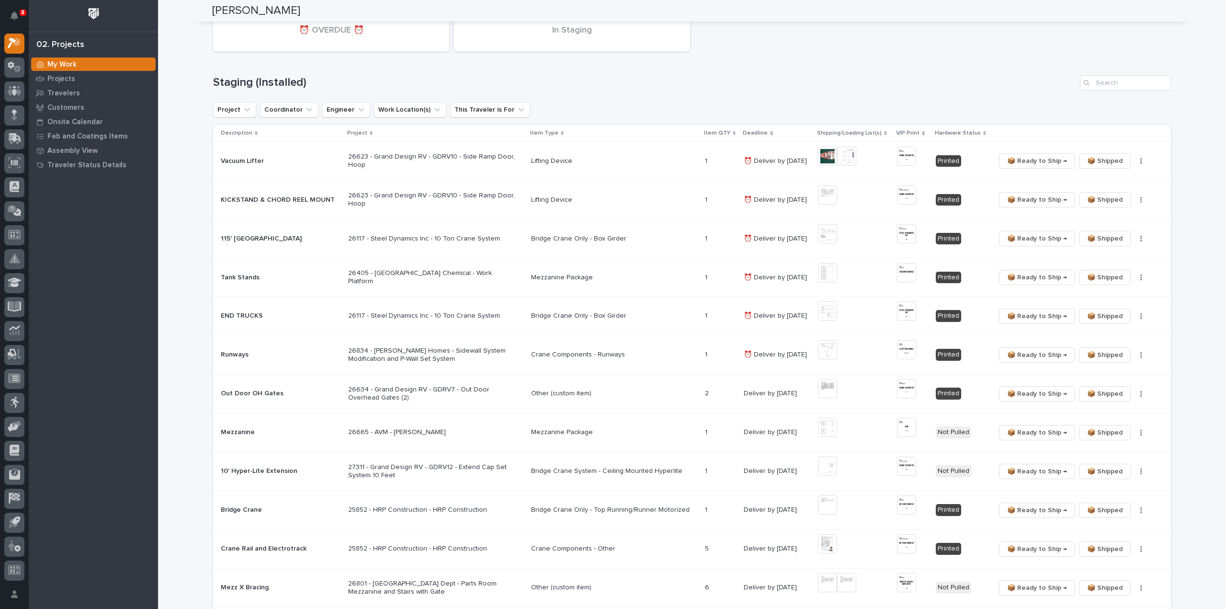
scroll to position [0, 0]
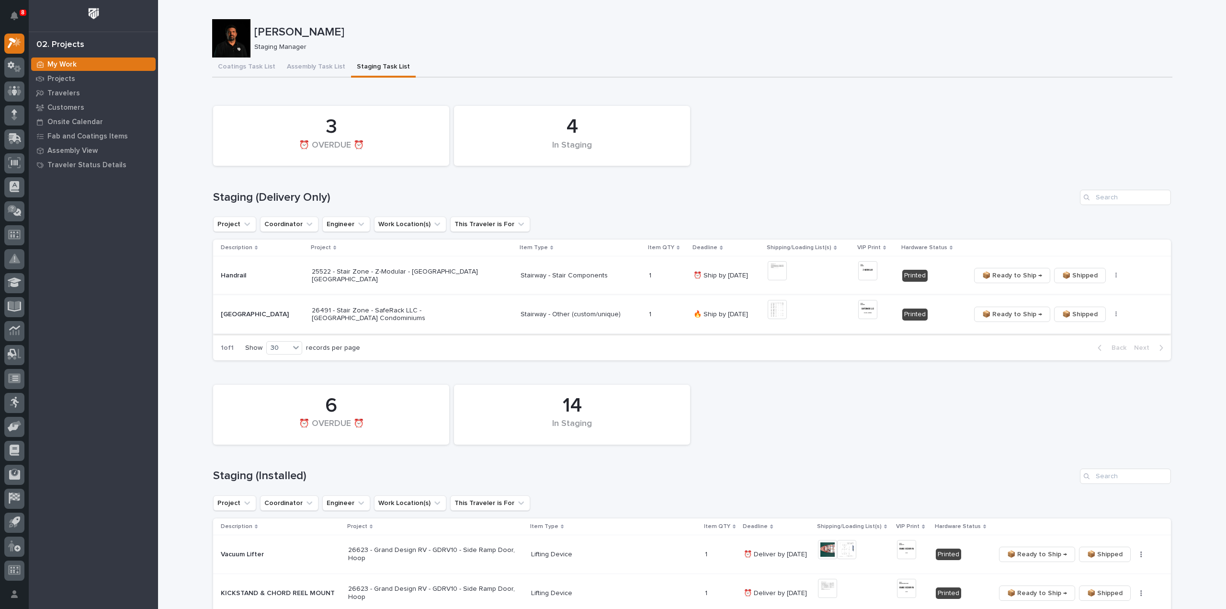
click at [768, 314] on img at bounding box center [777, 309] width 19 height 19
